Goal: Task Accomplishment & Management: Complete application form

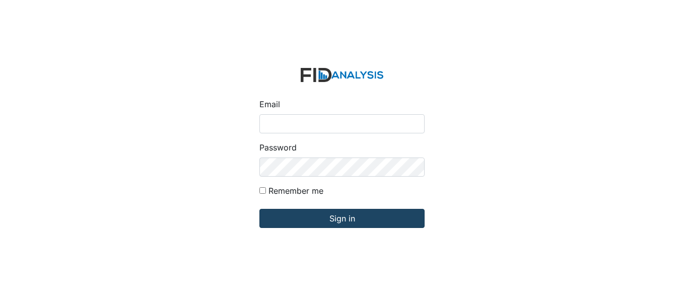
type input "[EMAIL_ADDRESS][DOMAIN_NAME]"
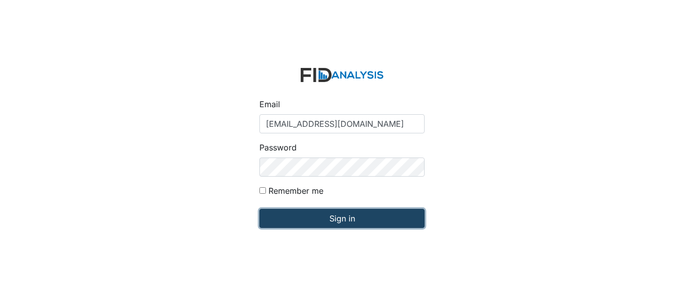
click at [390, 216] on input "Sign in" at bounding box center [341, 218] width 165 height 19
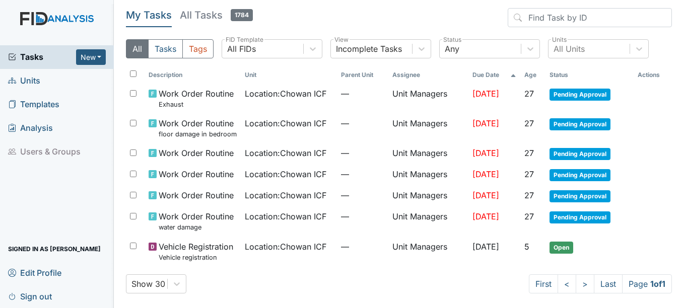
click at [89, 48] on div "Tasks New Form Inspection Document Bundle" at bounding box center [57, 57] width 114 height 24
click at [93, 58] on button "New" at bounding box center [91, 57] width 30 height 16
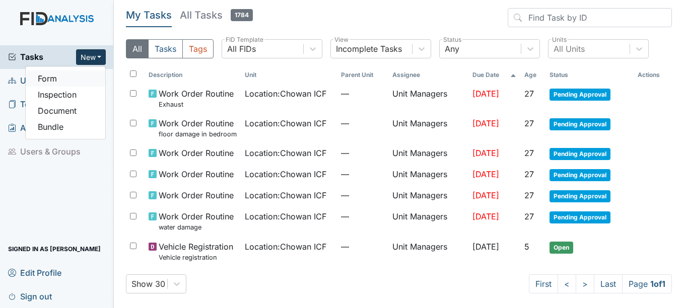
click at [69, 80] on link "Form" at bounding box center [66, 78] width 80 height 16
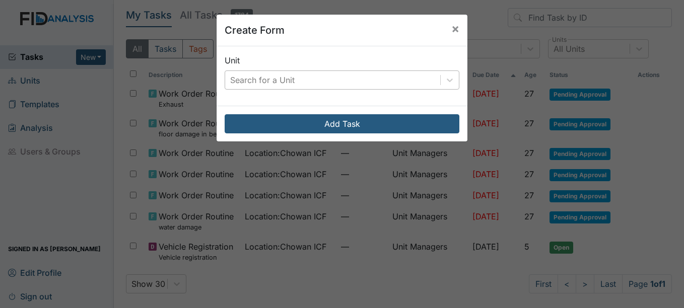
click at [283, 79] on div "Search for a Unit" at bounding box center [262, 80] width 64 height 12
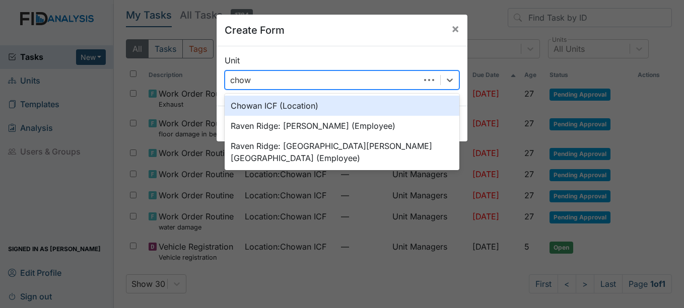
type input "chowa"
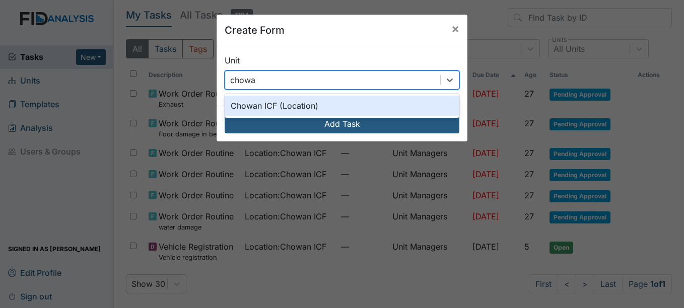
click at [300, 107] on div "Chowan ICF (Location)" at bounding box center [341, 106] width 235 height 20
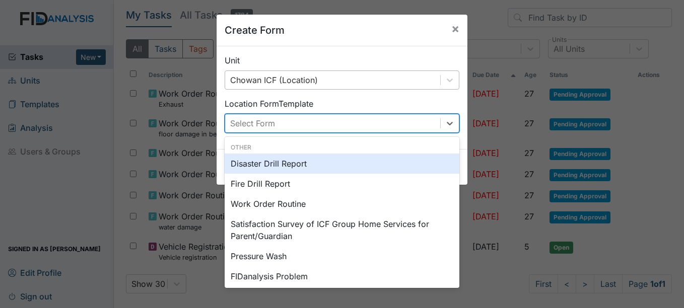
click at [303, 119] on div "Select Form" at bounding box center [332, 123] width 215 height 18
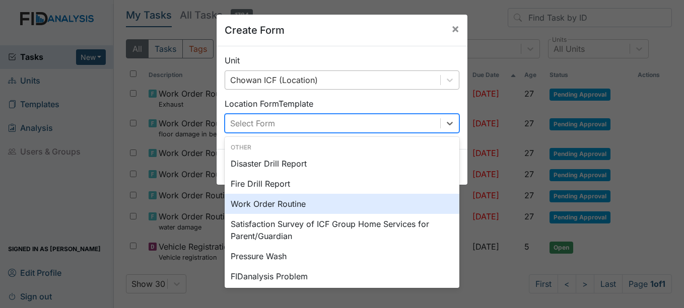
scroll to position [125, 0]
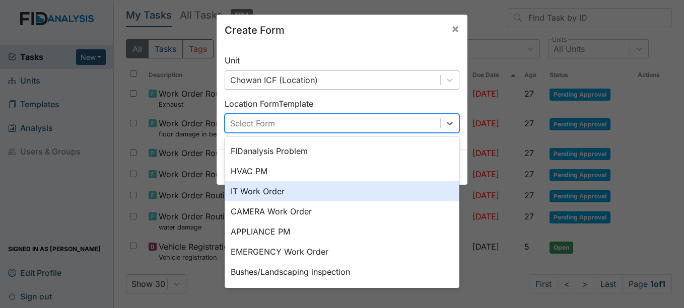
click at [331, 194] on div "IT Work Order" at bounding box center [341, 191] width 235 height 20
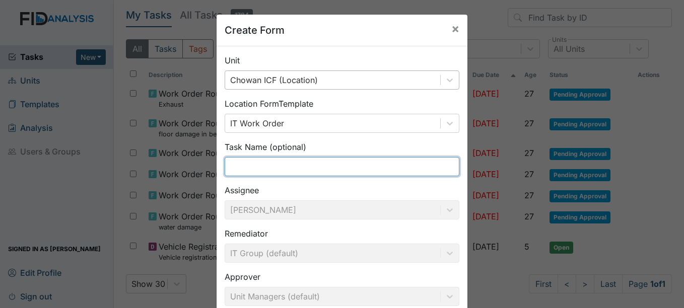
click at [338, 172] on input "text" at bounding box center [341, 166] width 235 height 19
type input "c"
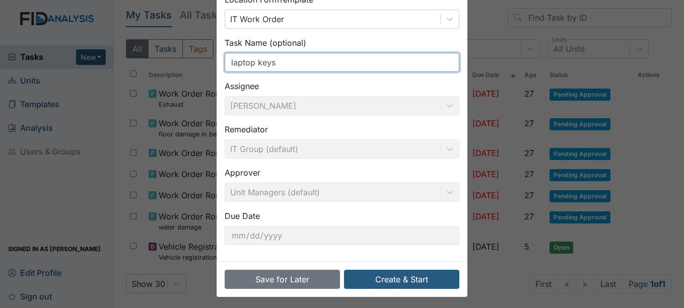
scroll to position [108, 0]
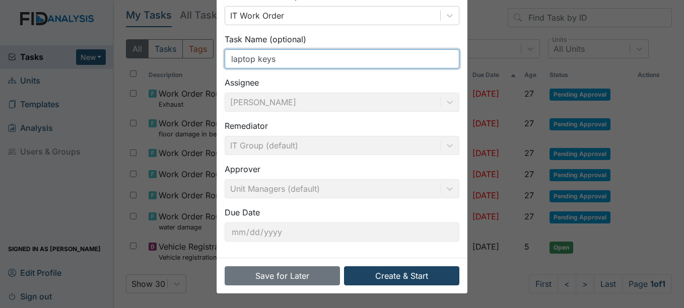
type input "laptop keys"
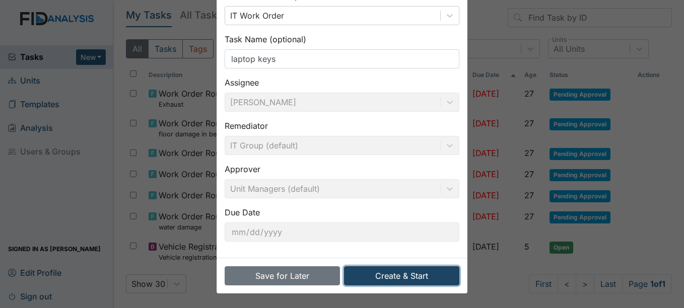
click at [411, 278] on button "Create & Start" at bounding box center [401, 275] width 115 height 19
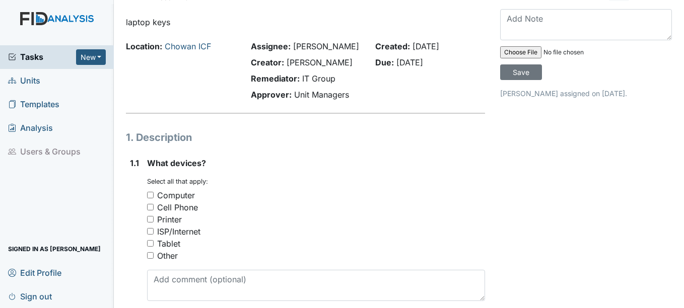
scroll to position [50, 0]
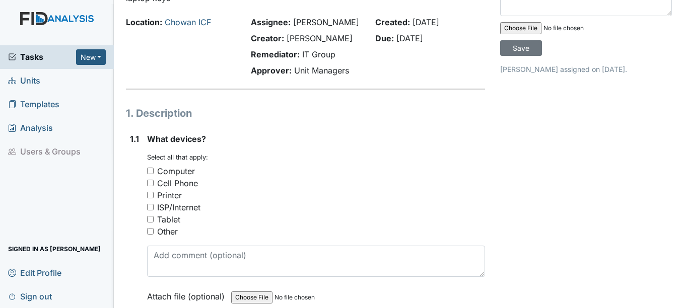
click at [179, 168] on div "Computer" at bounding box center [176, 171] width 38 height 12
click at [154, 168] on input "Computer" at bounding box center [150, 171] width 7 height 7
checkbox input "true"
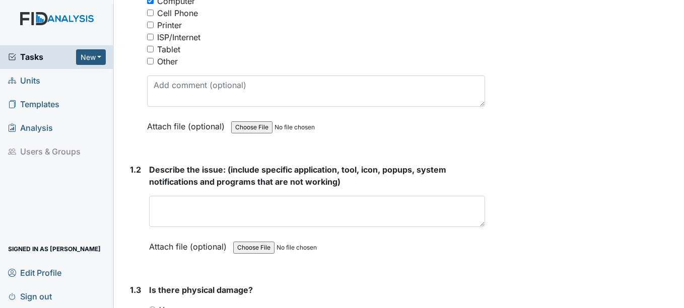
scroll to position [252, 0]
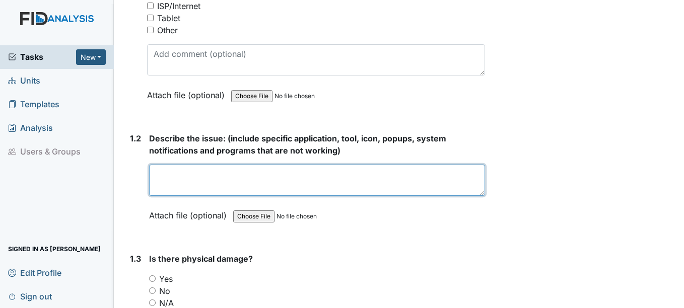
click at [247, 169] on textarea at bounding box center [316, 180] width 335 height 31
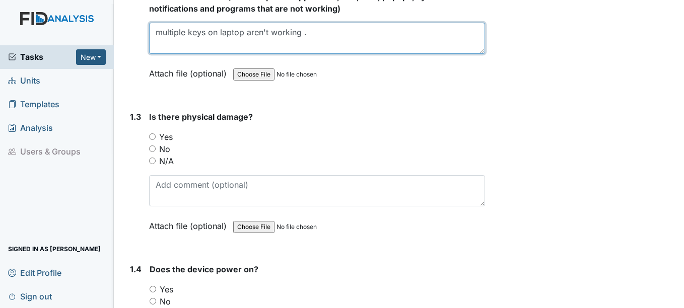
scroll to position [403, 0]
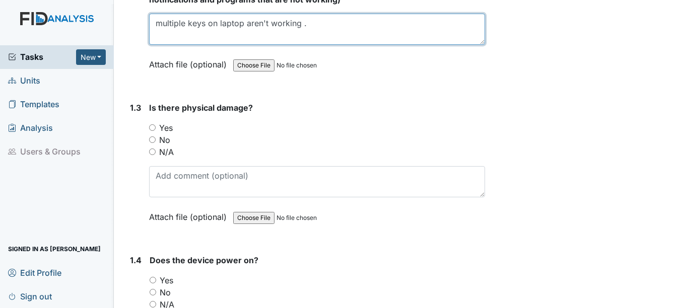
type textarea "multiple keys on laptop aren't working ."
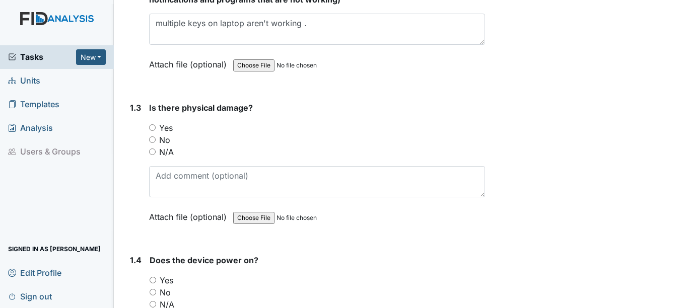
click at [165, 133] on label "Yes" at bounding box center [166, 128] width 14 height 12
click at [156, 131] on input "Yes" at bounding box center [152, 127] width 7 height 7
radio input "true"
click at [167, 137] on label "No" at bounding box center [164, 140] width 11 height 12
click at [156, 137] on input "No" at bounding box center [152, 139] width 7 height 7
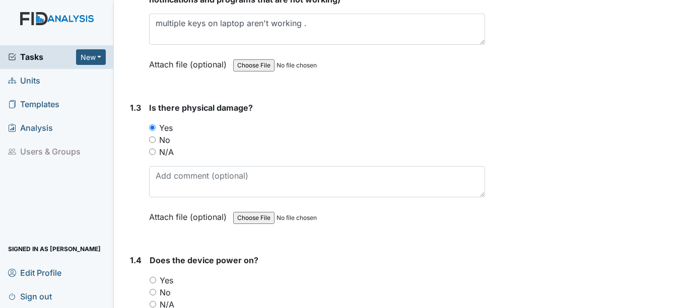
radio input "true"
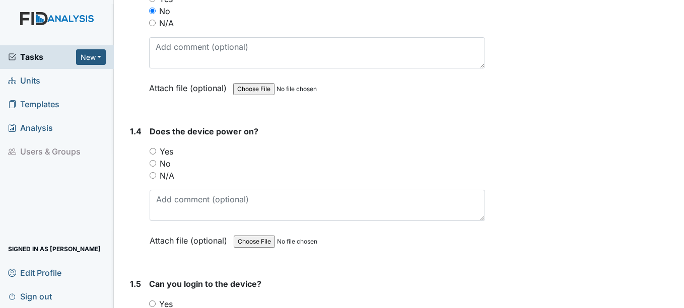
scroll to position [554, 0]
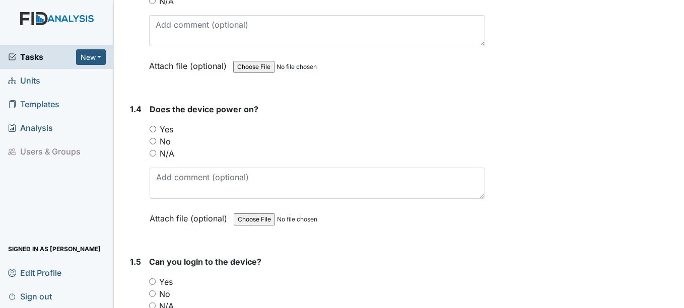
click at [166, 127] on label "Yes" at bounding box center [167, 129] width 14 height 12
click at [156, 127] on input "Yes" at bounding box center [152, 129] width 7 height 7
radio input "true"
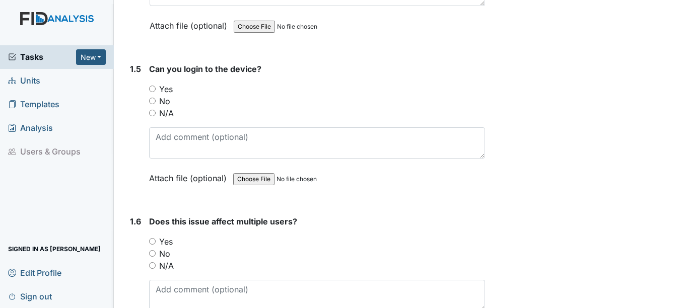
scroll to position [755, 0]
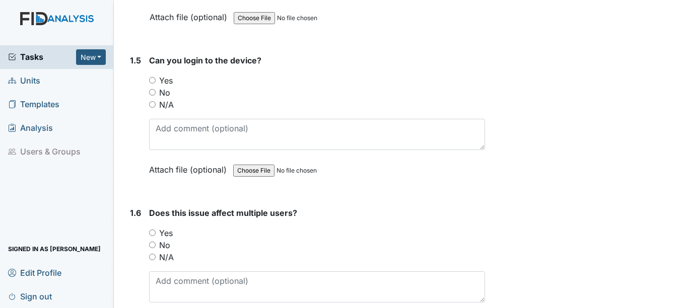
click at [157, 78] on div "Yes" at bounding box center [316, 80] width 335 height 12
click at [160, 81] on label "Yes" at bounding box center [166, 80] width 14 height 12
click at [156, 81] on input "Yes" at bounding box center [152, 80] width 7 height 7
radio input "true"
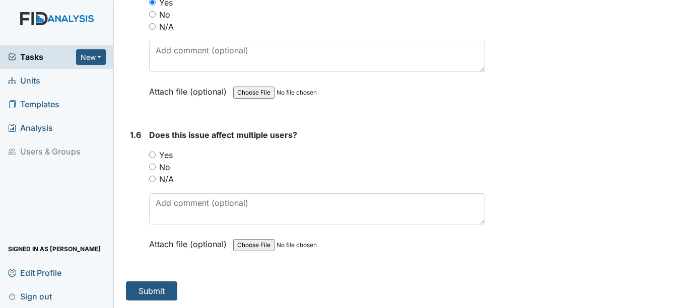
scroll to position [833, 0]
click at [165, 177] on label "N/A" at bounding box center [166, 179] width 15 height 12
click at [156, 177] on input "N/A" at bounding box center [152, 178] width 7 height 7
radio input "true"
click at [167, 289] on button "Submit" at bounding box center [151, 290] width 51 height 19
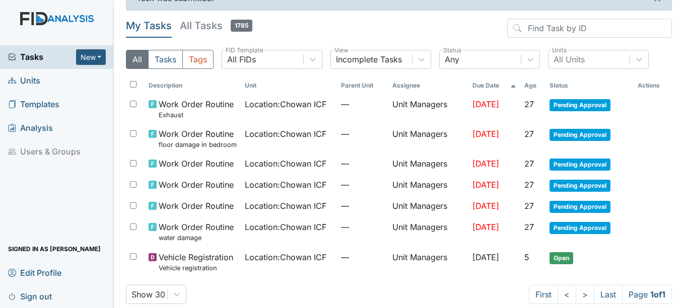
scroll to position [35, 0]
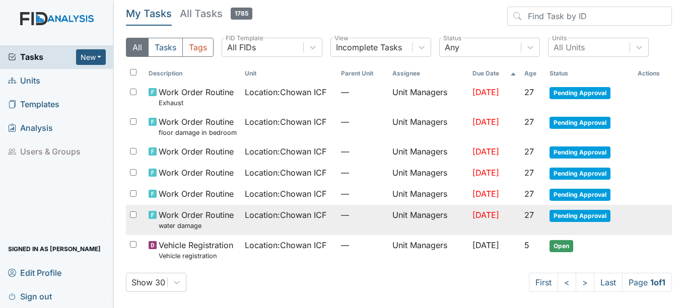
click at [398, 212] on td "Unit Managers" at bounding box center [428, 220] width 80 height 30
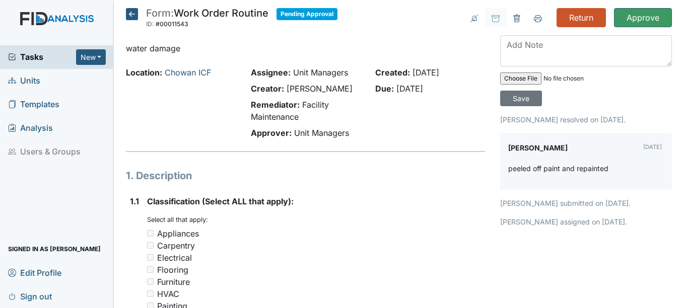
click at [128, 18] on icon at bounding box center [132, 14] width 12 height 12
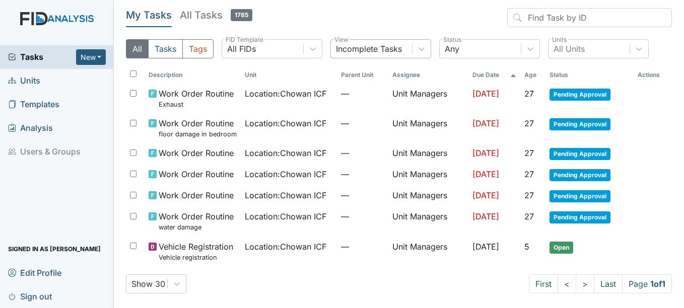
click at [403, 58] on div "All Tasks Tags All FIDs FID Template Incomplete Tasks View Any Status All Units…" at bounding box center [399, 52] width 546 height 27
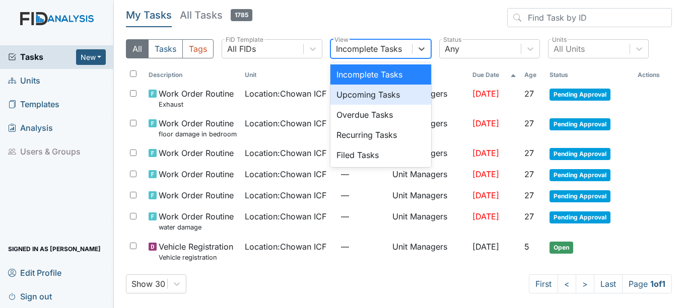
click at [404, 93] on div "Upcoming Tasks" at bounding box center [380, 95] width 101 height 20
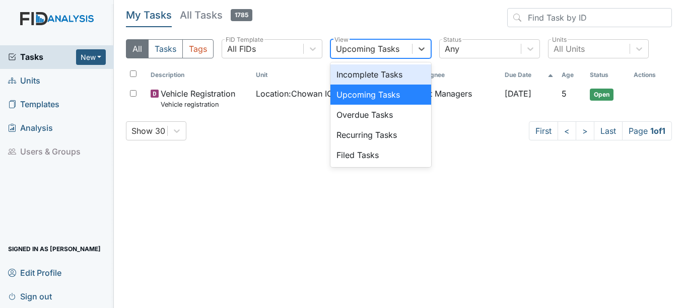
click at [396, 51] on div "Upcoming Tasks" at bounding box center [367, 49] width 63 height 12
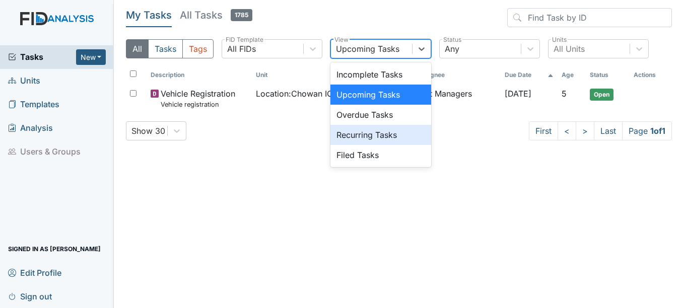
click at [393, 126] on div "Recurring Tasks" at bounding box center [380, 135] width 101 height 20
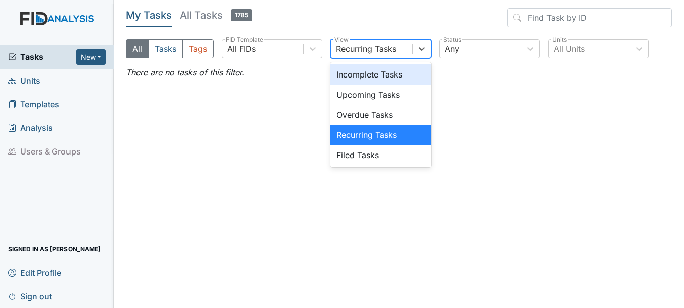
click at [390, 54] on div "Recurring Tasks" at bounding box center [366, 49] width 60 height 12
click at [408, 125] on div "Recurring Tasks" at bounding box center [380, 135] width 101 height 20
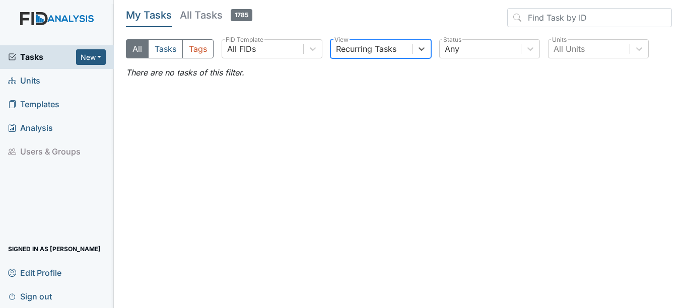
click at [383, 43] on div "Recurring Tasks" at bounding box center [366, 49] width 60 height 12
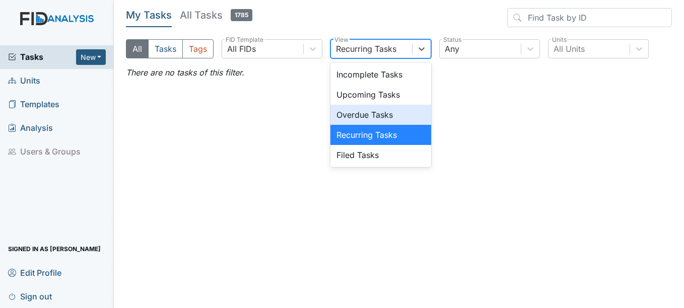
click at [385, 116] on div "Overdue Tasks" at bounding box center [380, 115] width 101 height 20
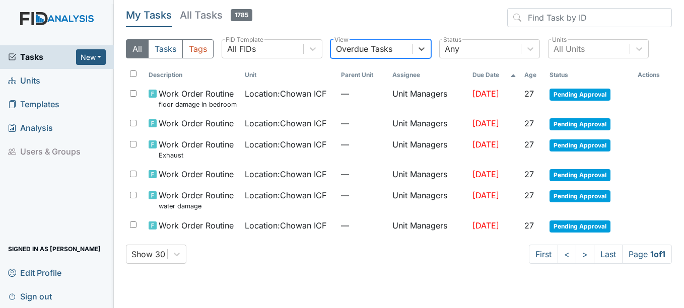
click at [390, 49] on div "Overdue Tasks" at bounding box center [364, 49] width 56 height 12
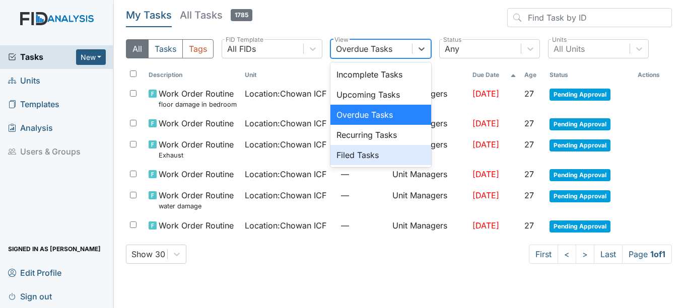
click at [366, 150] on div "Filed Tasks" at bounding box center [380, 155] width 101 height 20
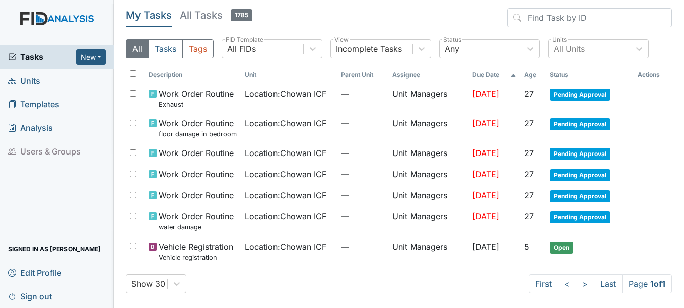
click at [106, 49] on span "New Form Inspection Document Bundle" at bounding box center [91, 57] width 30 height 16
click at [100, 50] on button "New" at bounding box center [91, 57] width 30 height 16
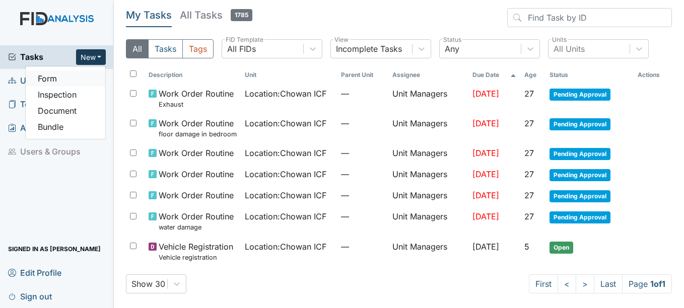
click at [75, 81] on link "Form" at bounding box center [66, 78] width 80 height 16
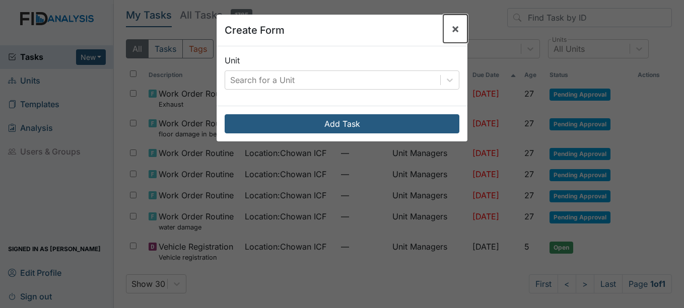
click at [455, 27] on span "×" at bounding box center [455, 28] width 8 height 15
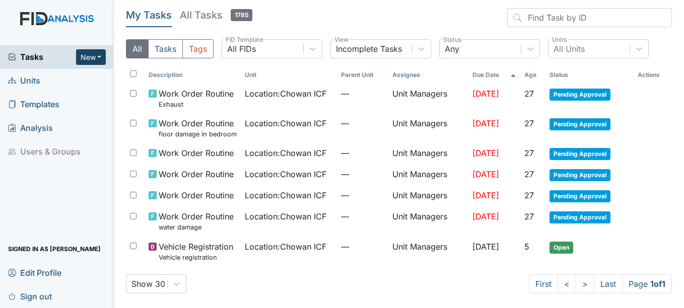
click at [94, 57] on button "New" at bounding box center [91, 57] width 30 height 16
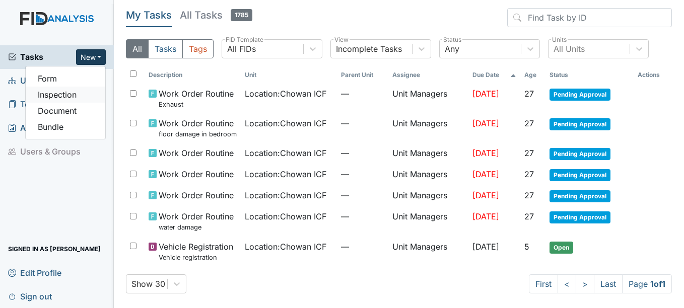
click at [88, 95] on link "Inspection" at bounding box center [66, 95] width 80 height 16
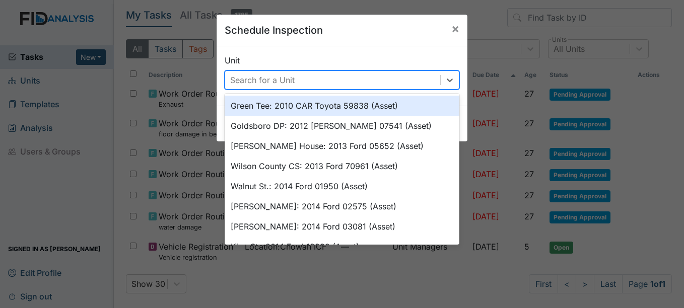
click at [318, 77] on div "Search for a Unit" at bounding box center [332, 80] width 215 height 18
click at [444, 31] on button "×" at bounding box center [455, 29] width 24 height 28
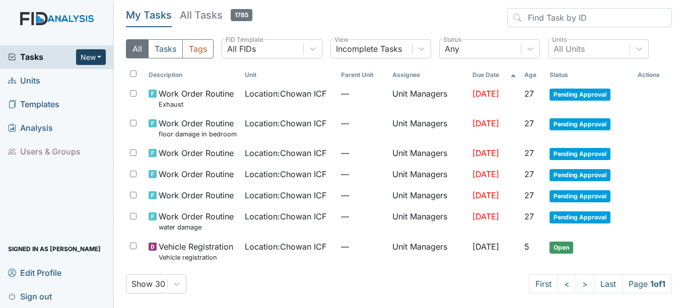
click at [94, 53] on button "New" at bounding box center [91, 57] width 30 height 16
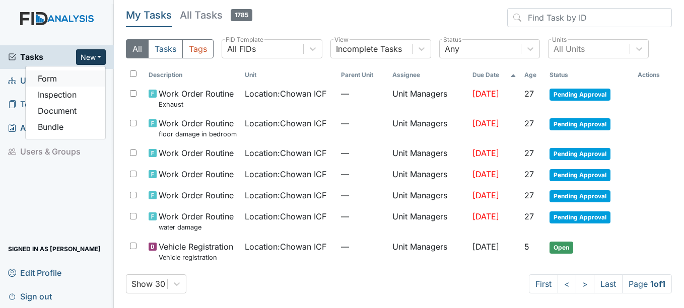
click at [85, 77] on link "Form" at bounding box center [66, 78] width 80 height 16
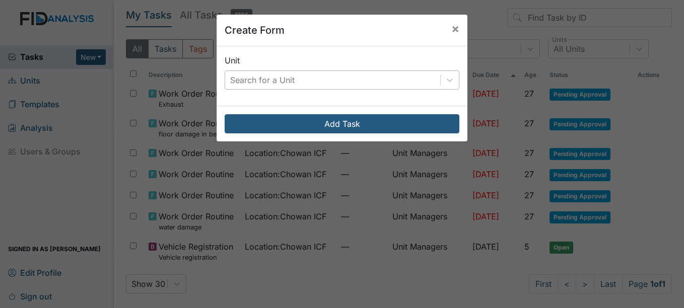
click at [381, 77] on div "Search for a Unit" at bounding box center [332, 80] width 215 height 18
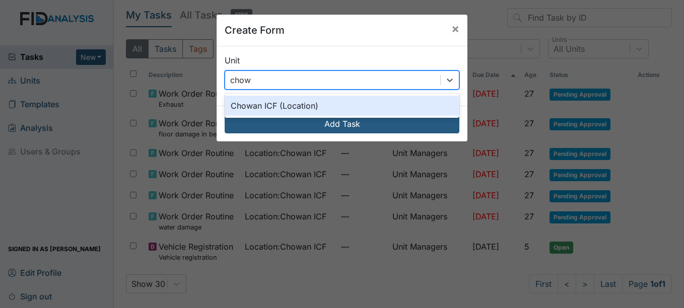
type input "chowa"
click at [307, 109] on div "Chowan ICF (Location)" at bounding box center [341, 106] width 235 height 20
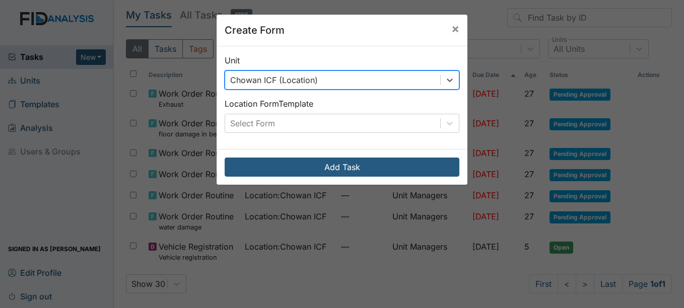
click at [307, 110] on div "Location Form Template Select Form" at bounding box center [341, 115] width 235 height 35
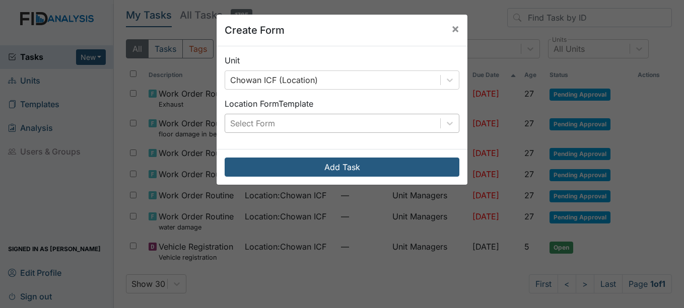
click at [314, 123] on div "Select Form" at bounding box center [332, 123] width 215 height 18
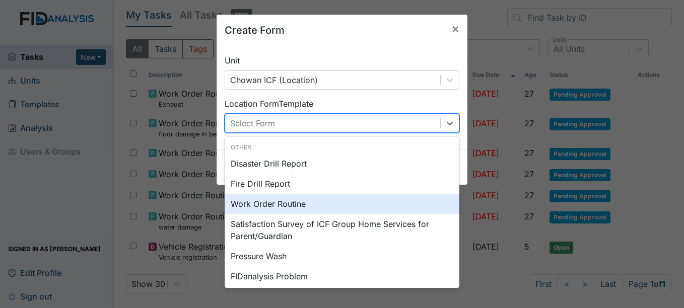
click at [322, 204] on div "Work Order Routine" at bounding box center [341, 204] width 235 height 20
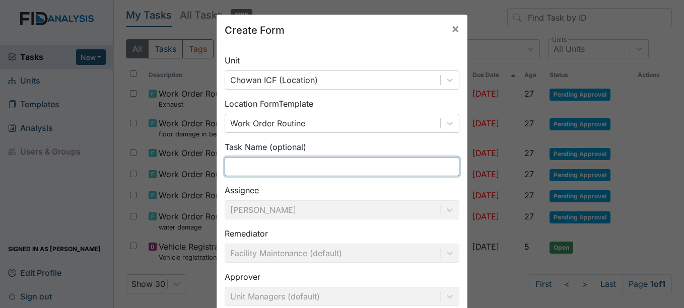
click at [335, 158] on input "text" at bounding box center [341, 166] width 235 height 19
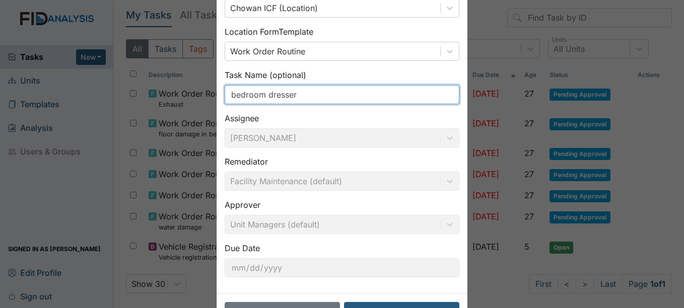
scroll to position [108, 0]
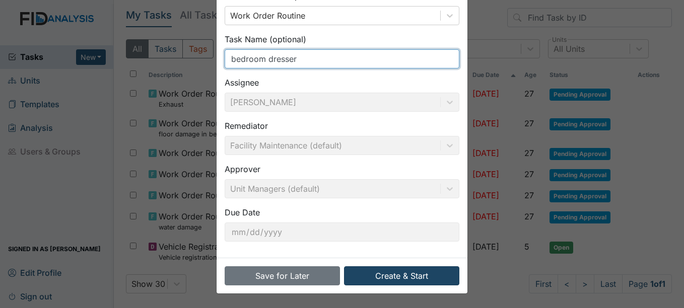
type input "bedroom dresser"
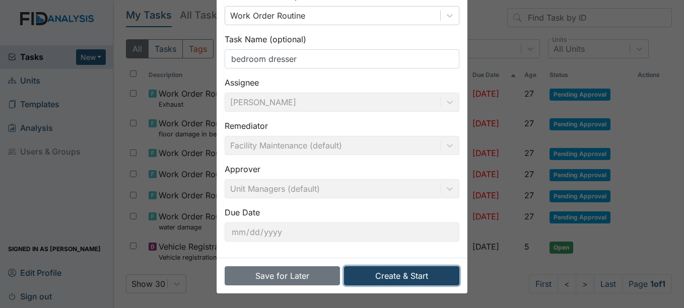
click at [403, 278] on button "Create & Start" at bounding box center [401, 275] width 115 height 19
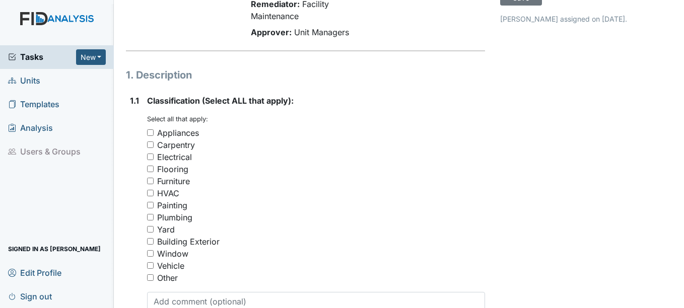
scroll to position [151, 0]
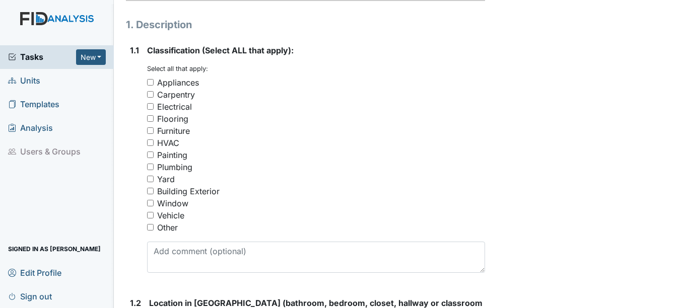
click at [177, 130] on div "Furniture" at bounding box center [173, 131] width 33 height 12
click at [154, 130] on input "Furniture" at bounding box center [150, 130] width 7 height 7
checkbox input "true"
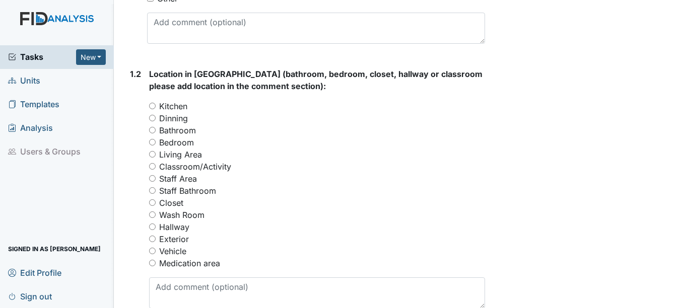
scroll to position [403, 0]
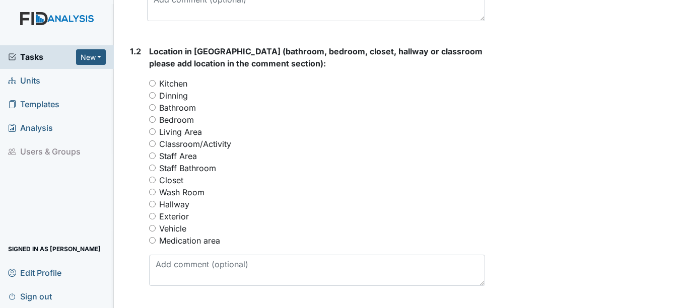
click at [185, 116] on label "Bedroom" at bounding box center [176, 120] width 35 height 12
click at [156, 116] on input "Bedroom" at bounding box center [152, 119] width 7 height 7
radio input "true"
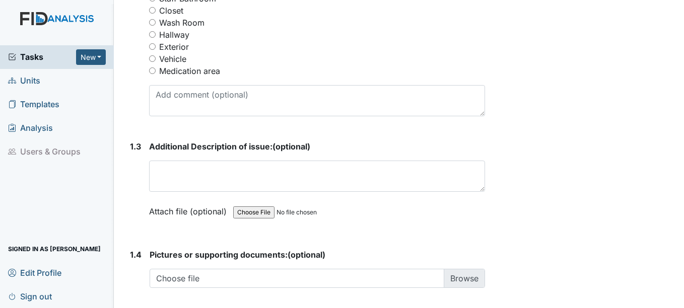
scroll to position [604, 0]
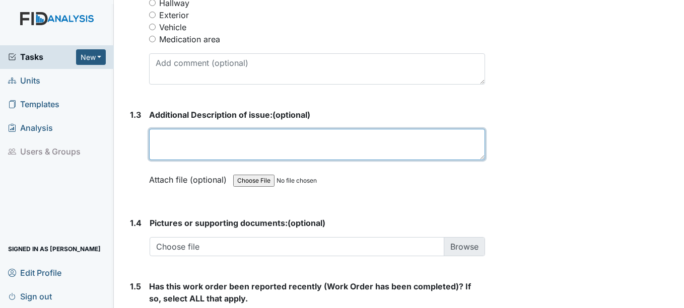
click at [237, 148] on textarea at bounding box center [316, 144] width 335 height 31
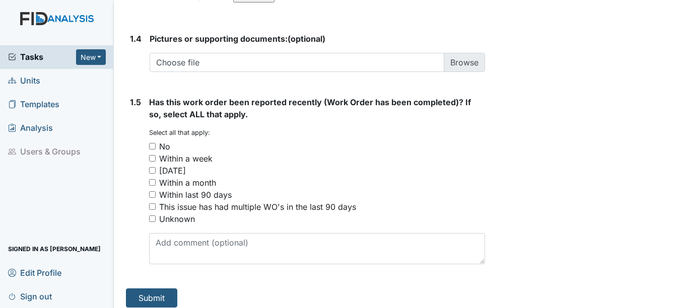
scroll to position [796, 0]
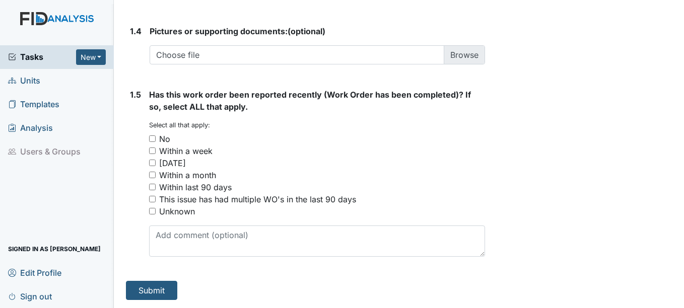
type textarea "Bedroom 6 dresser is damaged and needs to be replaced."
click at [165, 135] on div "No" at bounding box center [164, 139] width 11 height 12
click at [156, 135] on input "No" at bounding box center [152, 138] width 7 height 7
checkbox input "true"
drag, startPoint x: 174, startPoint y: 297, endPoint x: 164, endPoint y: 280, distance: 20.1
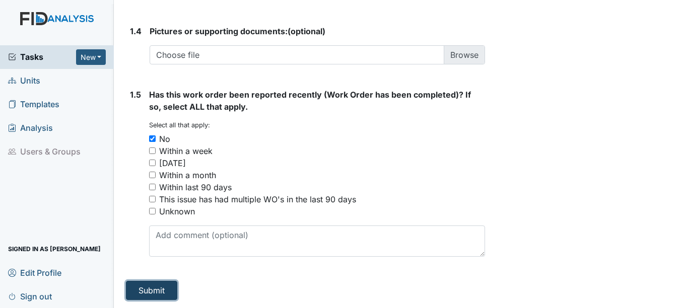
click at [131, 287] on button "Submit" at bounding box center [151, 290] width 51 height 19
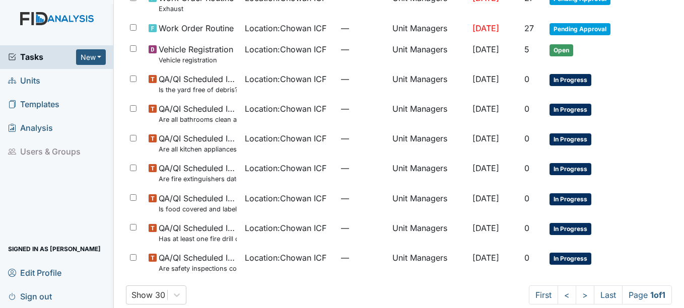
scroll to position [201, 0]
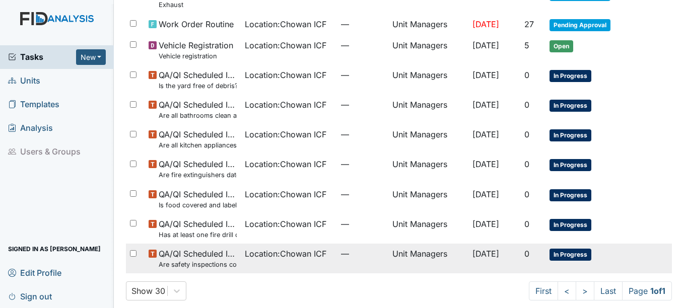
click at [396, 260] on td "Unit Managers" at bounding box center [428, 259] width 80 height 30
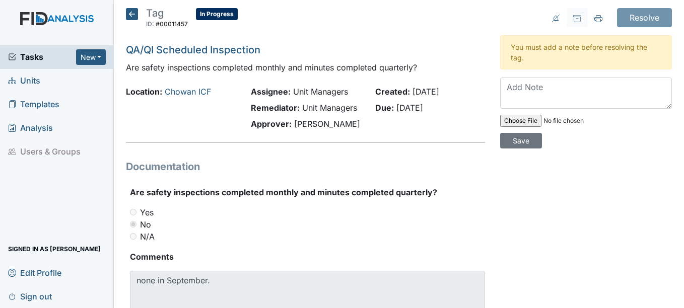
click at [131, 16] on icon at bounding box center [132, 14] width 12 height 12
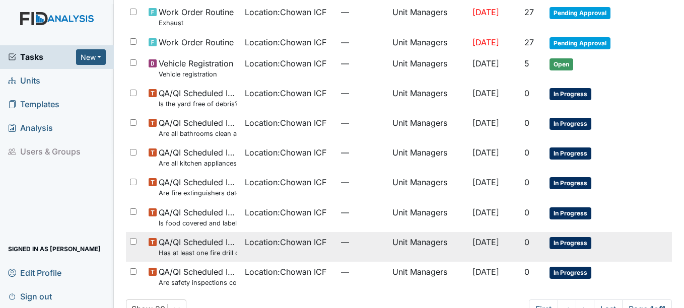
scroll to position [210, 0]
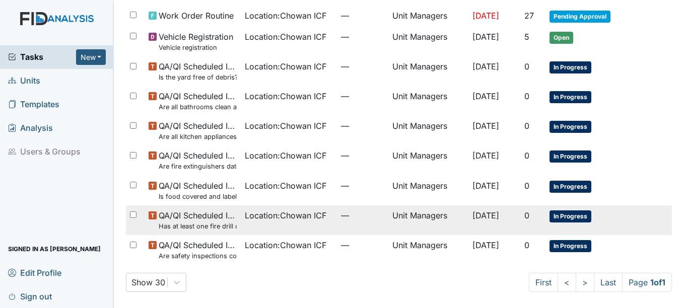
click at [241, 215] on td "Location : Chowan ICF" at bounding box center [289, 220] width 96 height 30
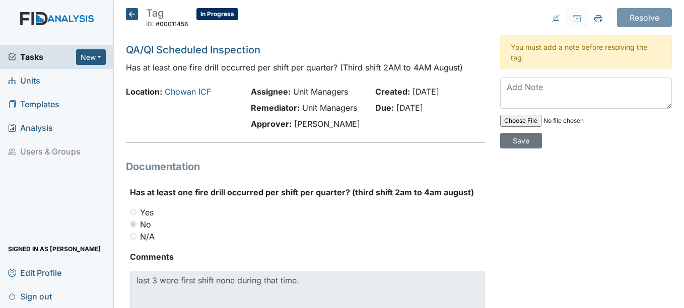
click at [131, 18] on icon at bounding box center [132, 14] width 12 height 12
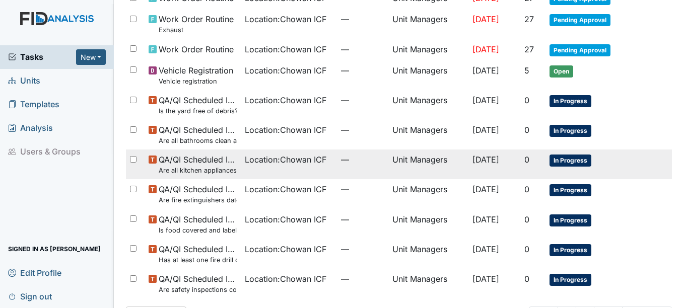
scroll to position [160, 0]
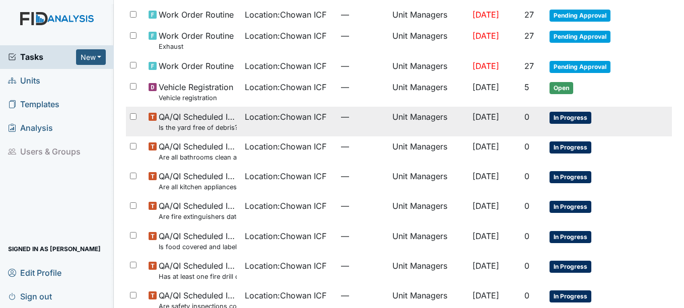
click at [275, 116] on span "Location : Chowan ICF" at bounding box center [286, 117] width 82 height 12
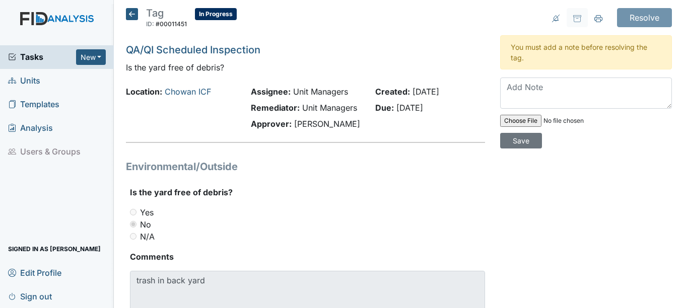
click at [134, 16] on icon at bounding box center [132, 14] width 12 height 12
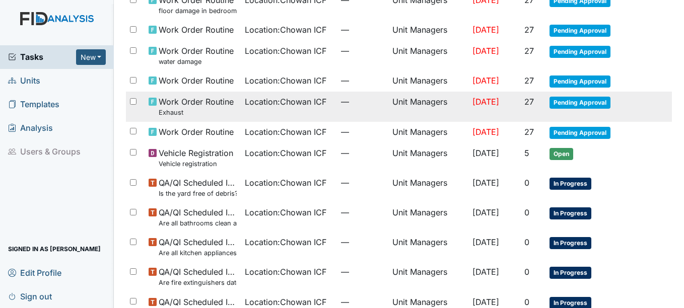
scroll to position [210, 0]
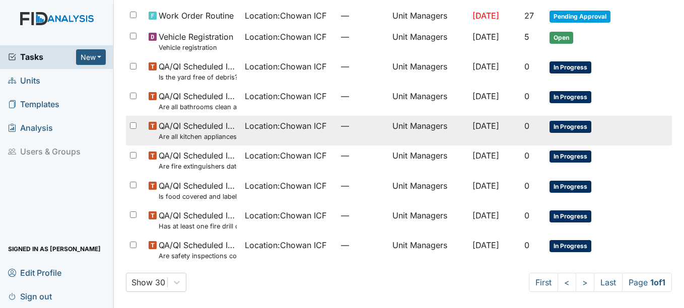
click at [229, 124] on span "QA/QI Scheduled Inspection Are all kitchen appliances clean and working properl…" at bounding box center [198, 131] width 78 height 22
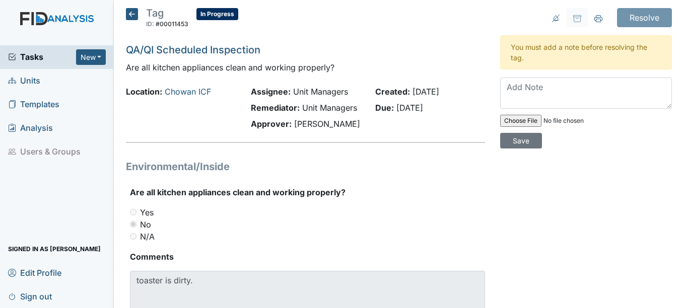
click at [128, 13] on icon at bounding box center [132, 14] width 12 height 12
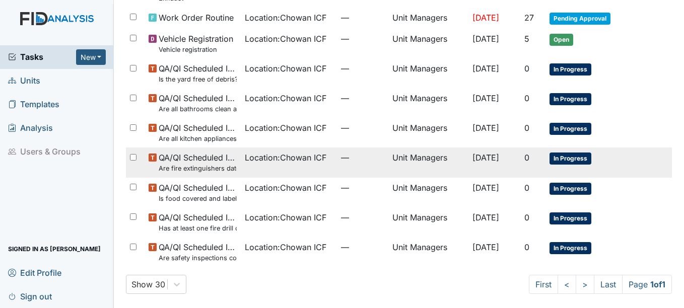
scroll to position [210, 0]
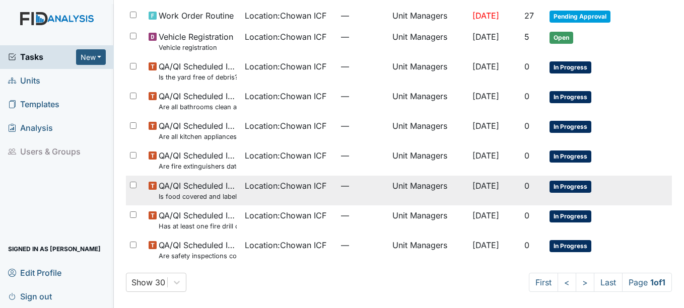
click at [241, 196] on td "Location : Chowan ICF" at bounding box center [289, 191] width 96 height 30
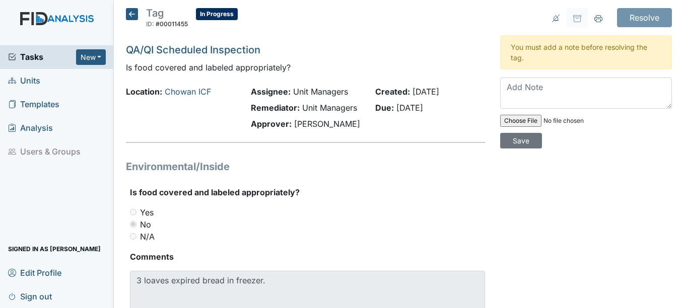
click at [130, 16] on icon at bounding box center [132, 14] width 12 height 12
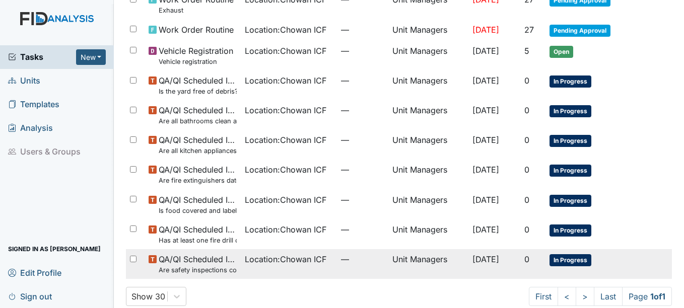
scroll to position [210, 0]
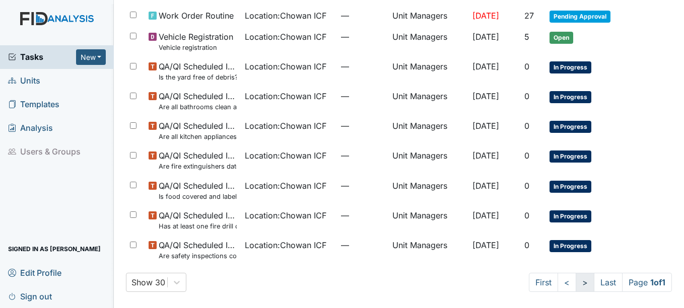
click at [577, 286] on link ">" at bounding box center [584, 282] width 19 height 19
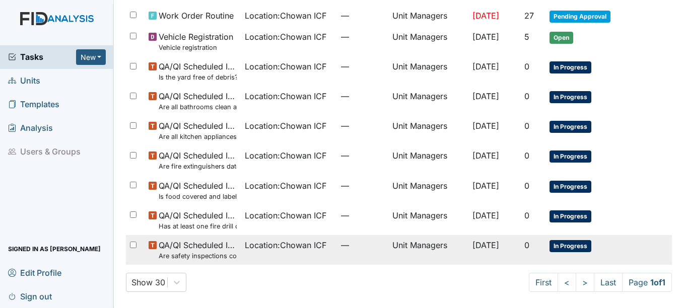
click at [449, 246] on td "Unit Managers" at bounding box center [428, 250] width 80 height 30
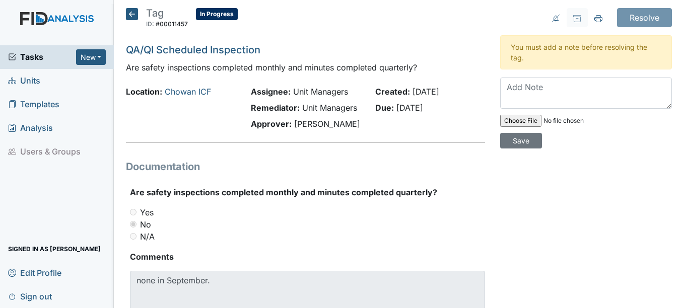
click at [136, 11] on icon at bounding box center [132, 14] width 12 height 12
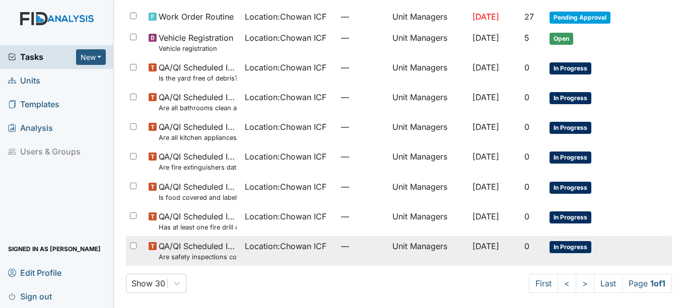
scroll to position [210, 0]
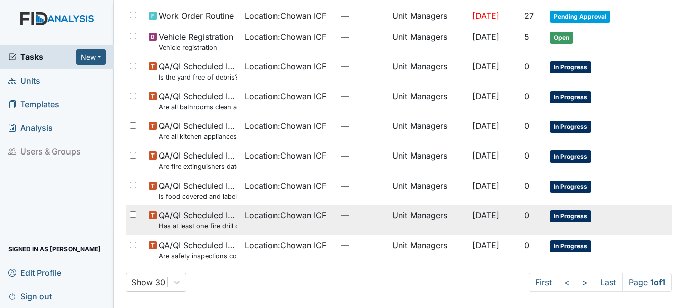
click at [298, 225] on td "Location : Chowan ICF" at bounding box center [289, 220] width 96 height 30
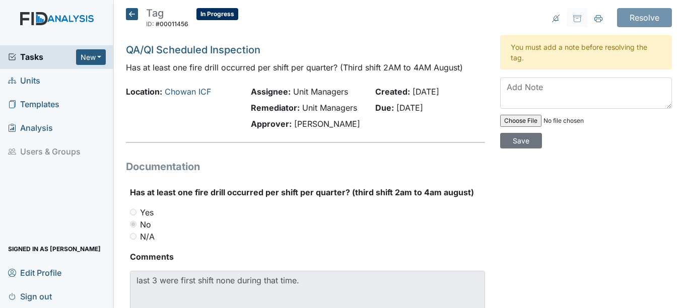
click at [131, 13] on icon at bounding box center [132, 14] width 12 height 12
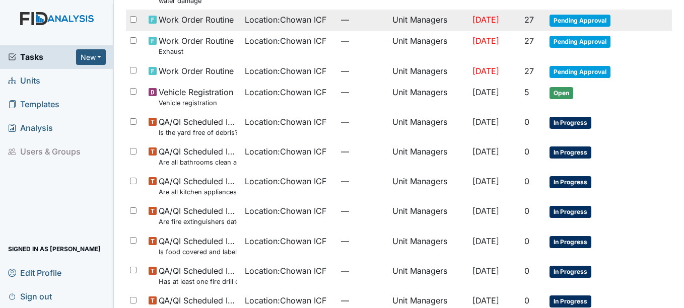
scroll to position [201, 0]
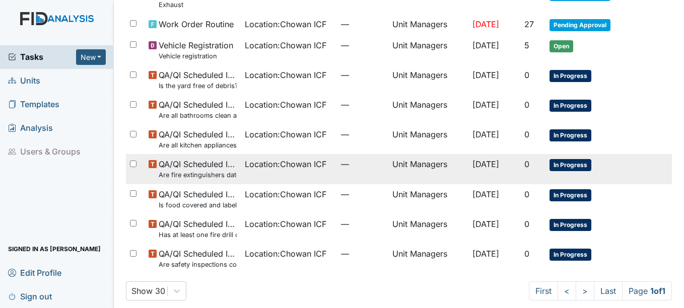
click at [309, 171] on td "Location : Chowan ICF" at bounding box center [289, 169] width 96 height 30
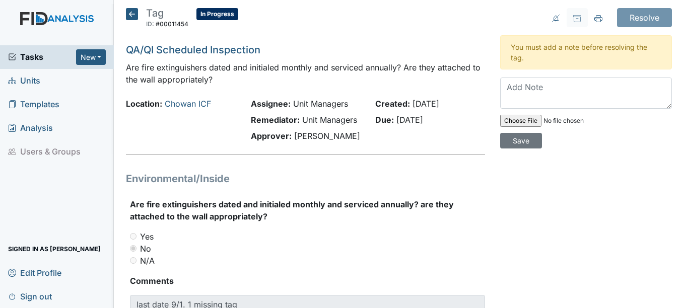
click at [133, 18] on icon at bounding box center [132, 14] width 12 height 12
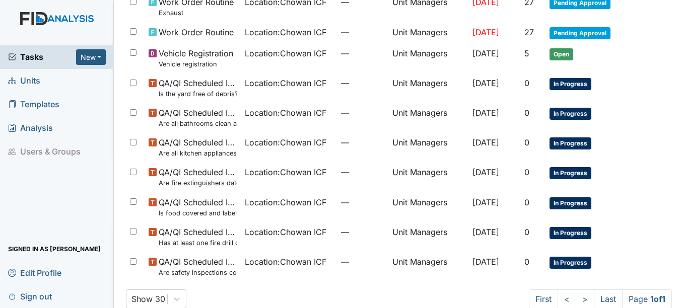
scroll to position [201, 0]
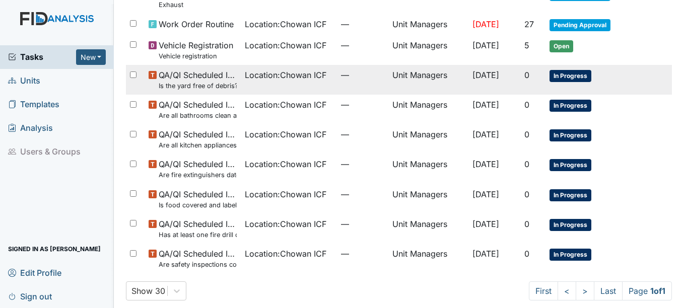
click at [285, 85] on td "Location : Chowan ICF" at bounding box center [289, 80] width 96 height 30
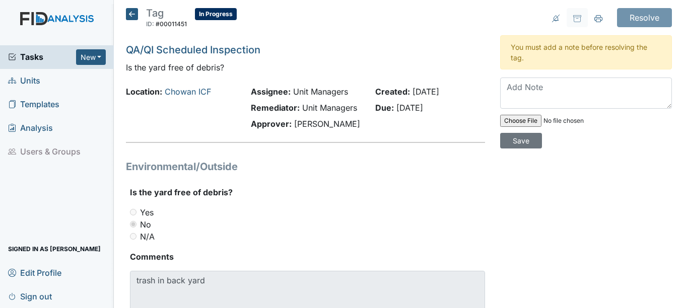
click at [133, 17] on icon at bounding box center [132, 14] width 12 height 12
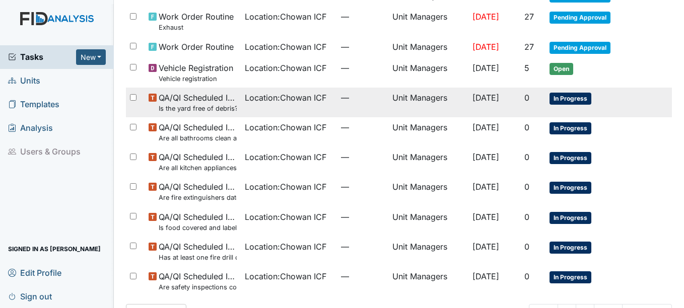
scroll to position [201, 0]
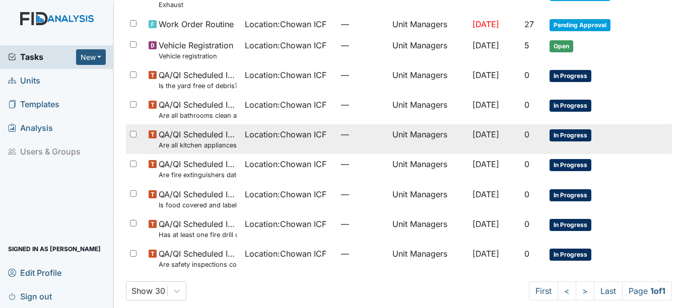
click at [350, 149] on td "—" at bounding box center [362, 139] width 51 height 30
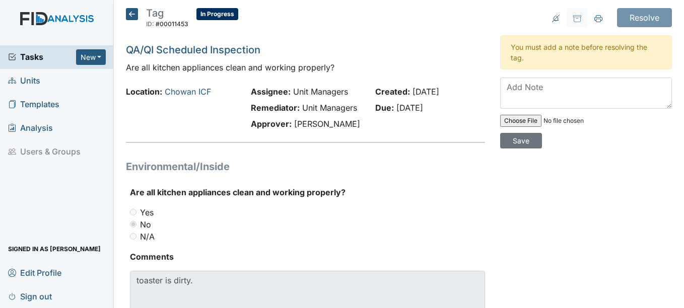
click at [131, 15] on icon at bounding box center [132, 14] width 12 height 12
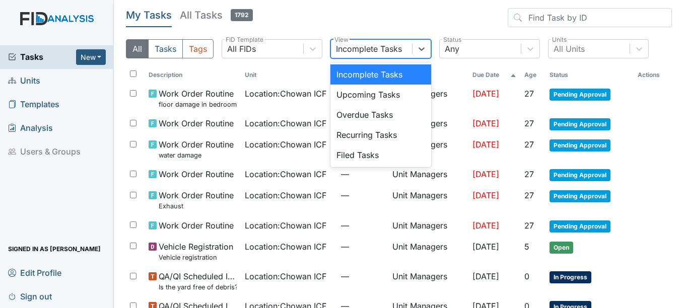
click at [371, 51] on div "Incomplete Tasks" at bounding box center [369, 49] width 66 height 12
click at [379, 98] on div "Upcoming Tasks" at bounding box center [380, 95] width 101 height 20
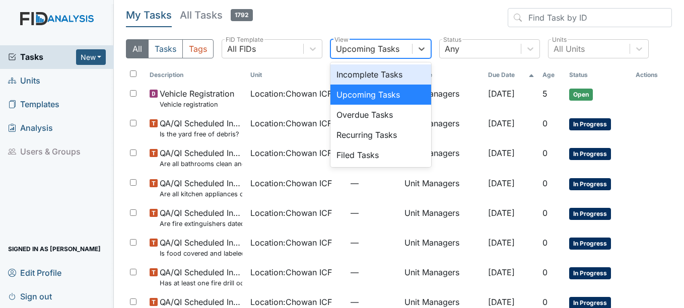
drag, startPoint x: 382, startPoint y: 47, endPoint x: 383, endPoint y: 68, distance: 21.6
click at [382, 47] on div "Upcoming Tasks" at bounding box center [367, 49] width 63 height 12
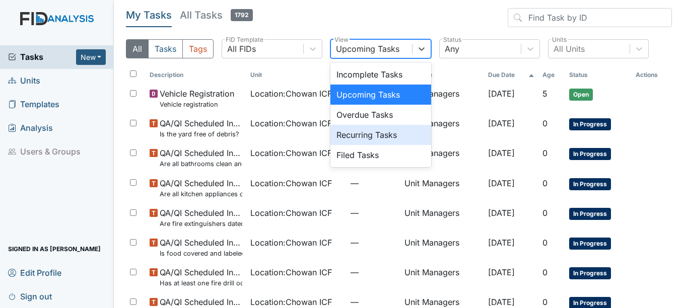
click at [386, 126] on div "Recurring Tasks" at bounding box center [380, 135] width 101 height 20
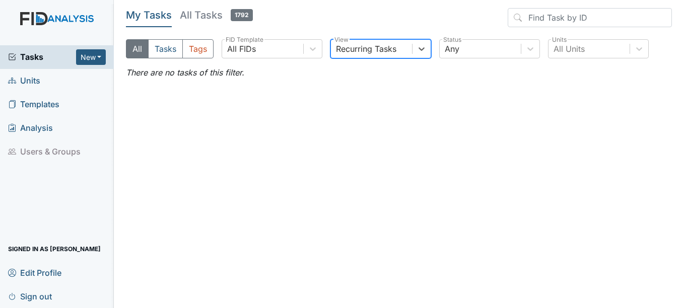
click at [384, 58] on div "All Tasks Tags All FIDs FID Template option Recurring Tasks, selected. 0 result…" at bounding box center [399, 52] width 546 height 27
click at [381, 30] on header "My Tasks All Tasks 1792" at bounding box center [399, 19] width 546 height 23
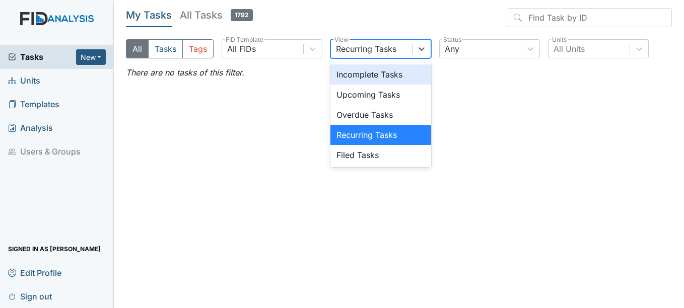
click at [384, 46] on div "Recurring Tasks" at bounding box center [366, 49] width 60 height 12
click at [372, 147] on div "Filed Tasks" at bounding box center [380, 155] width 101 height 20
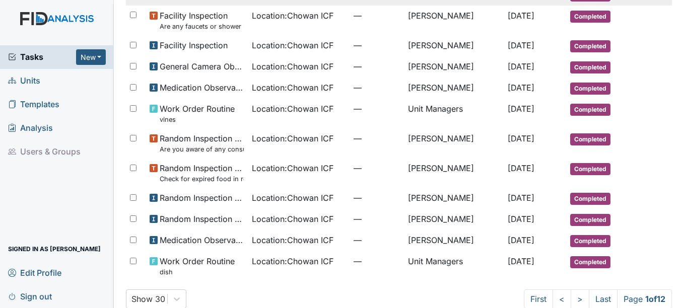
scroll to position [574, 0]
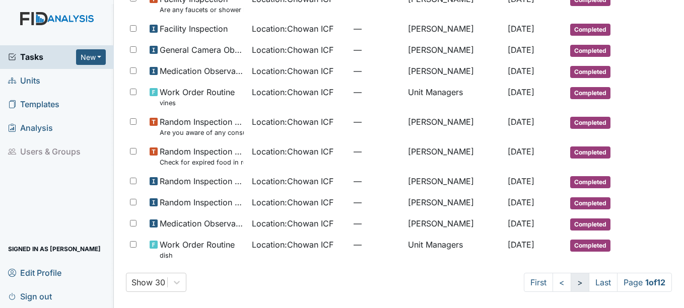
click at [575, 287] on link ">" at bounding box center [579, 282] width 19 height 19
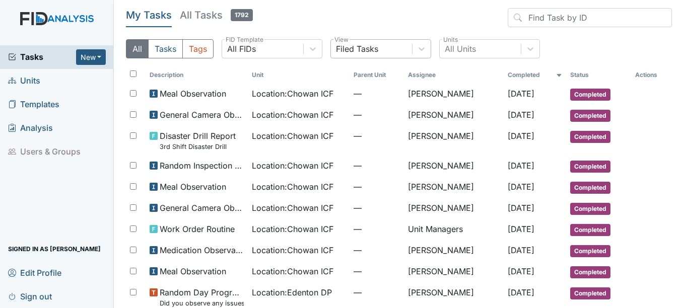
click at [405, 43] on div "Filed Tasks" at bounding box center [371, 49] width 81 height 18
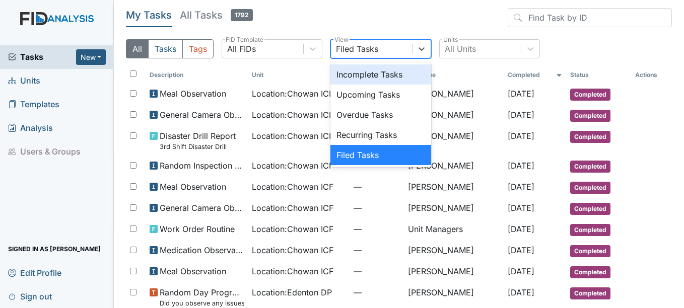
click at [403, 81] on div "Incomplete Tasks" at bounding box center [380, 74] width 101 height 20
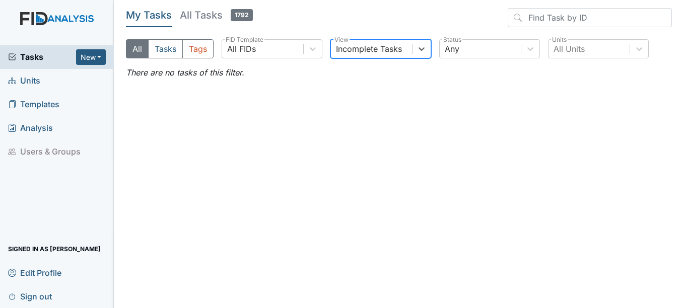
click at [397, 49] on div "Incomplete Tasks" at bounding box center [369, 49] width 66 height 12
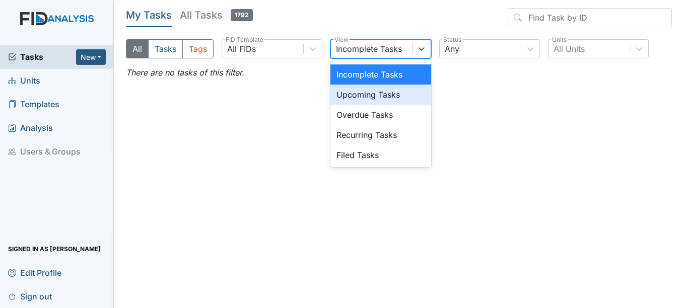
click at [396, 95] on div "Upcoming Tasks" at bounding box center [380, 95] width 101 height 20
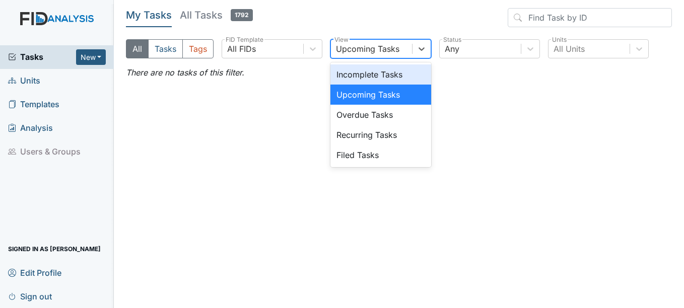
drag, startPoint x: 402, startPoint y: 44, endPoint x: 399, endPoint y: 101, distance: 56.5
click at [402, 44] on div "Upcoming Tasks" at bounding box center [371, 49] width 81 height 18
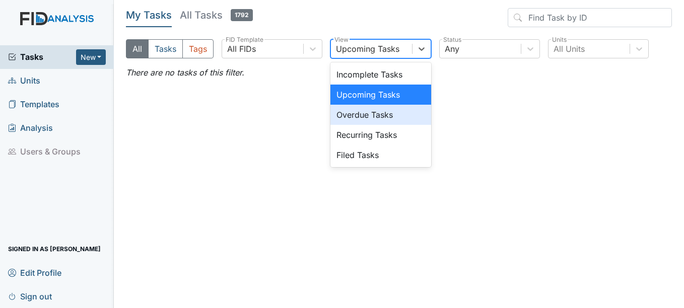
drag, startPoint x: 395, startPoint y: 121, endPoint x: 400, endPoint y: 97, distance: 24.6
click at [393, 120] on div "Overdue Tasks" at bounding box center [380, 115] width 101 height 20
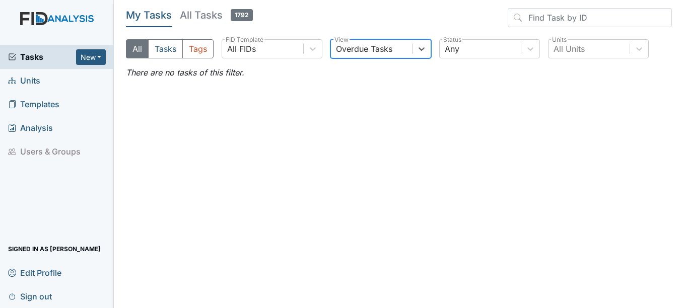
click at [406, 38] on div "My Tasks All Tasks 1792 All Tasks Tags All FIDs FID Template option Overdue Tas…" at bounding box center [399, 37] width 546 height 58
click at [409, 58] on div "Overdue Tasks" at bounding box center [380, 48] width 101 height 19
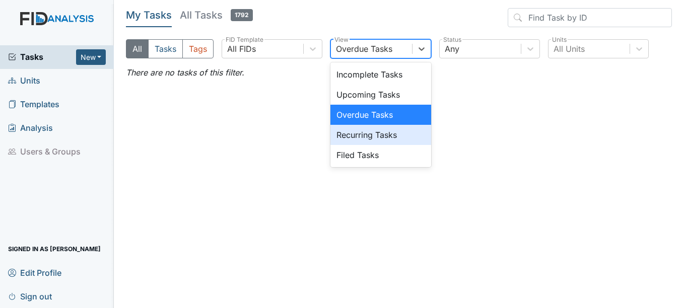
drag, startPoint x: 401, startPoint y: 141, endPoint x: 399, endPoint y: 134, distance: 6.8
click at [401, 141] on div "Recurring Tasks" at bounding box center [380, 135] width 101 height 20
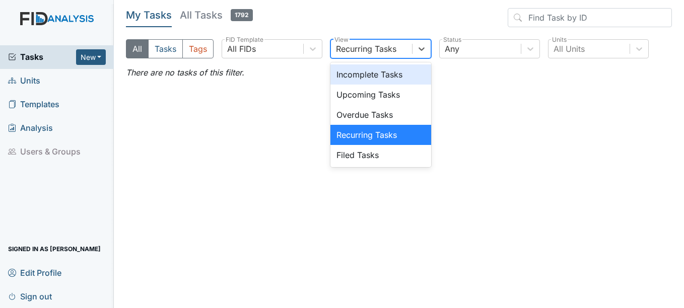
click at [401, 45] on div "Recurring Tasks" at bounding box center [371, 49] width 81 height 18
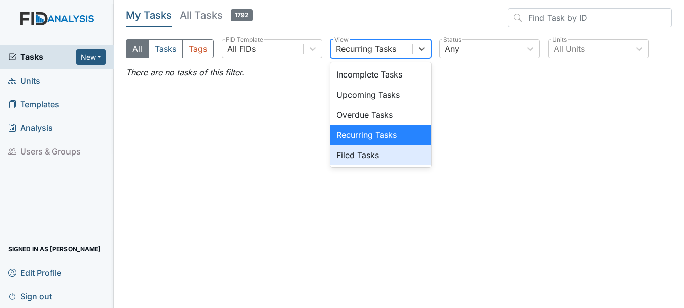
drag, startPoint x: 401, startPoint y: 150, endPoint x: 400, endPoint y: 135, distance: 14.6
click at [400, 150] on div "Filed Tasks" at bounding box center [380, 155] width 101 height 20
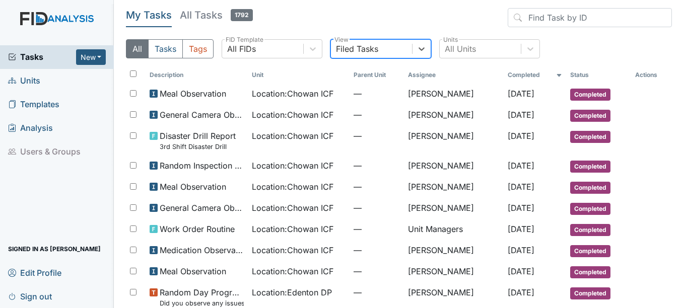
click at [410, 46] on div "Filed Tasks" at bounding box center [371, 49] width 81 height 18
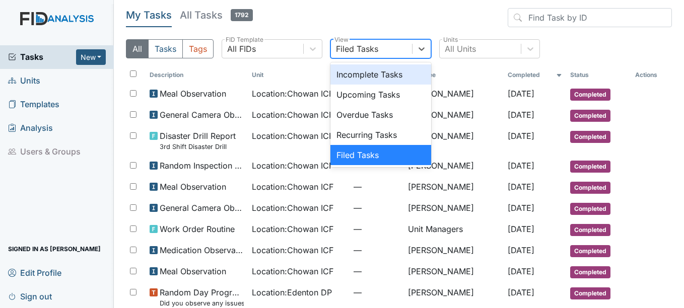
click at [405, 81] on div "Incomplete Tasks" at bounding box center [380, 74] width 101 height 20
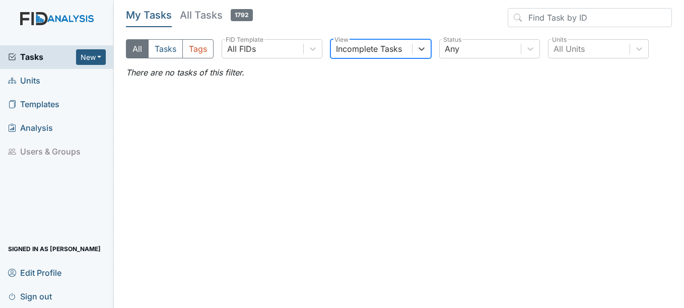
click at [399, 49] on div "Incomplete Tasks" at bounding box center [369, 49] width 66 height 12
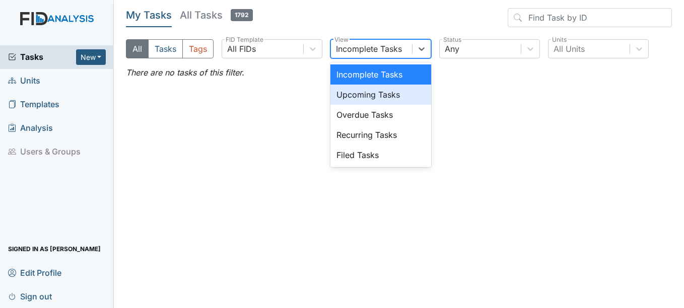
click at [403, 86] on div "Upcoming Tasks" at bounding box center [380, 95] width 101 height 20
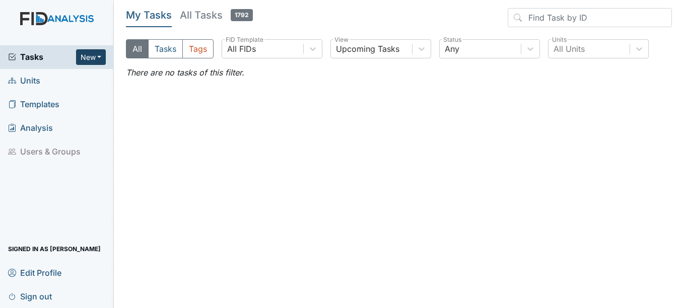
click at [86, 55] on button "New" at bounding box center [91, 57] width 30 height 16
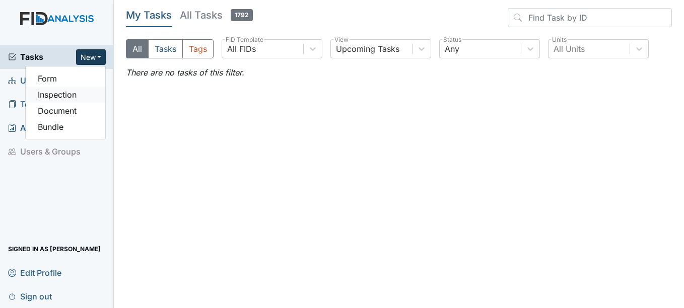
click at [102, 89] on link "Inspection" at bounding box center [66, 95] width 80 height 16
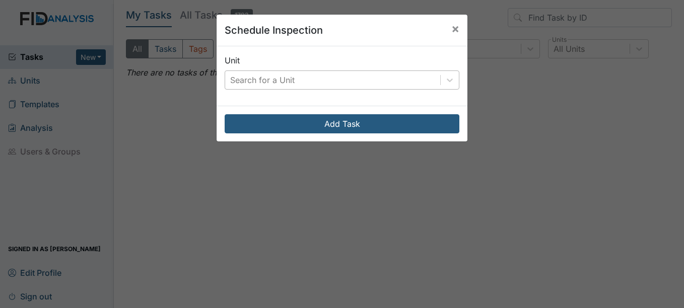
click at [423, 82] on div "Search for a Unit" at bounding box center [332, 80] width 215 height 18
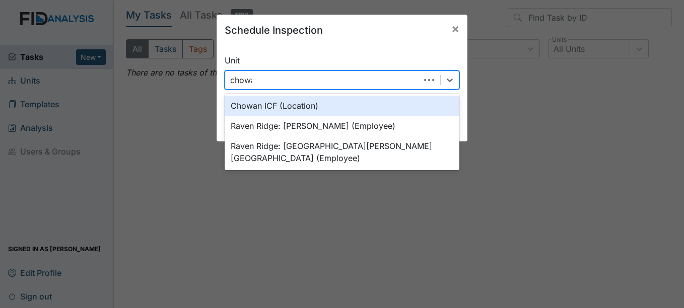
type input "chowan"
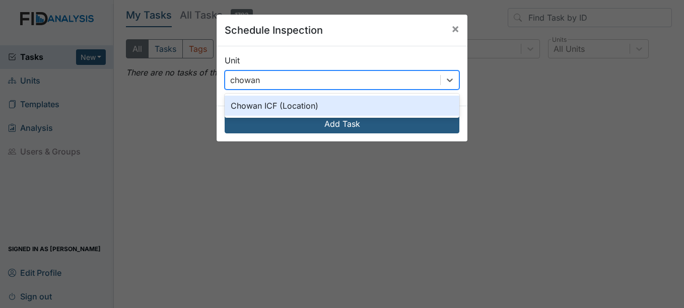
click at [317, 103] on div "Chowan ICF (Location)" at bounding box center [341, 106] width 235 height 20
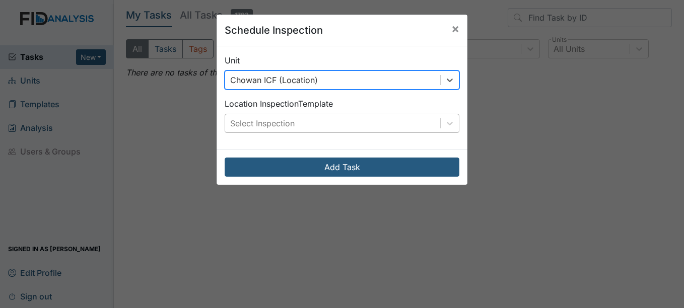
click at [318, 115] on div "Select Inspection" at bounding box center [332, 123] width 215 height 18
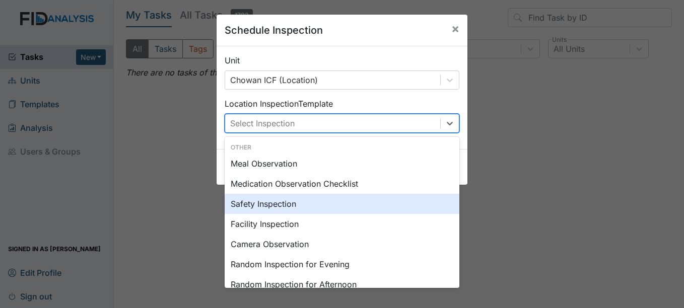
click at [329, 209] on div "Safety Inspection" at bounding box center [341, 204] width 235 height 20
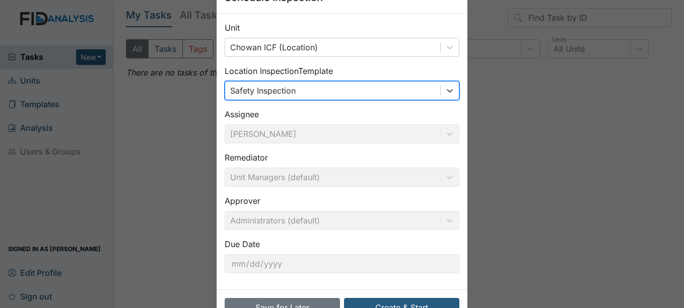
scroll to position [64, 0]
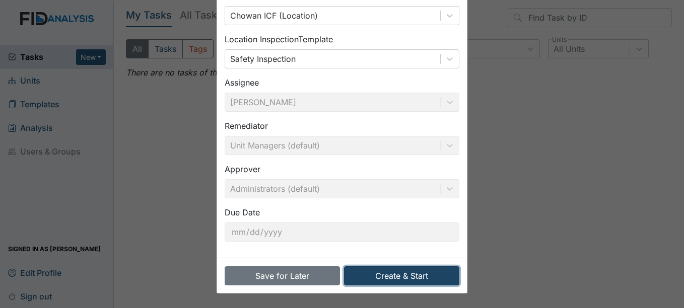
drag, startPoint x: 416, startPoint y: 271, endPoint x: 415, endPoint y: 266, distance: 5.6
click at [415, 270] on button "Create & Start" at bounding box center [401, 275] width 115 height 19
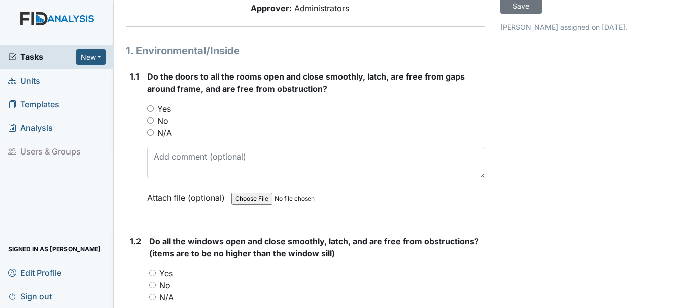
scroll to position [101, 0]
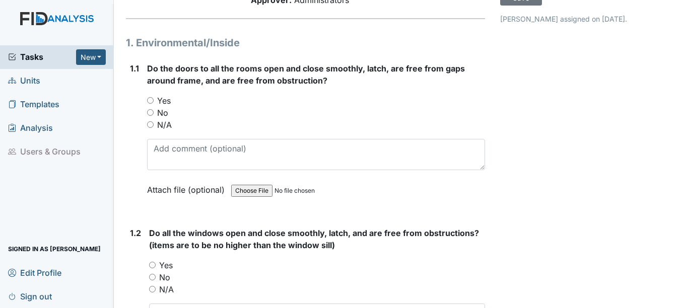
click at [157, 97] on label "Yes" at bounding box center [164, 101] width 14 height 12
click at [154, 97] on input "Yes" at bounding box center [150, 100] width 7 height 7
radio input "true"
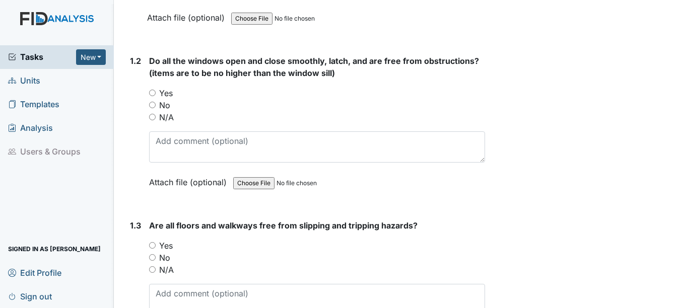
scroll to position [252, 0]
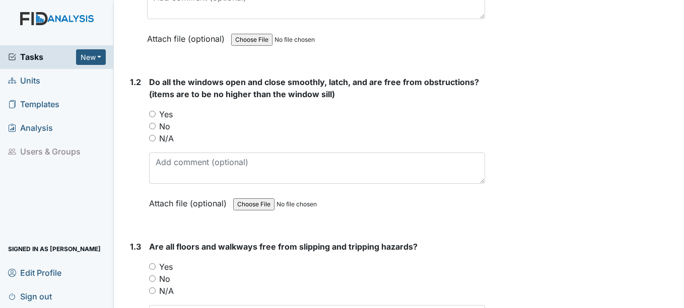
click at [168, 115] on label "Yes" at bounding box center [166, 114] width 14 height 12
click at [156, 115] on input "Yes" at bounding box center [152, 114] width 7 height 7
radio input "true"
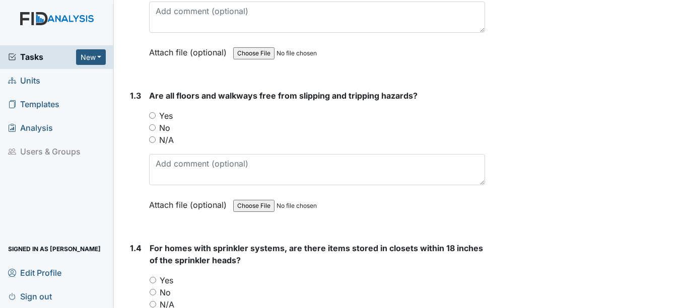
click at [165, 117] on label "Yes" at bounding box center [166, 116] width 14 height 12
click at [156, 117] on input "Yes" at bounding box center [152, 115] width 7 height 7
radio input "true"
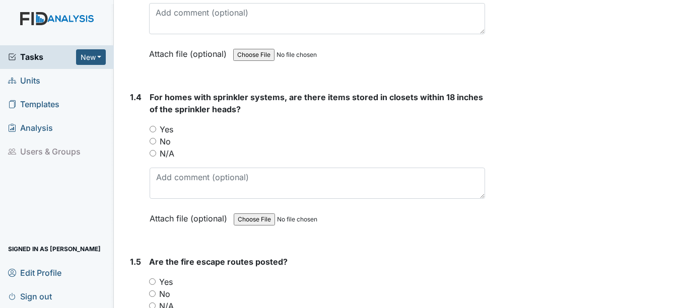
click at [169, 126] on label "Yes" at bounding box center [167, 129] width 14 height 12
click at [156, 126] on input "Yes" at bounding box center [152, 129] width 7 height 7
radio input "true"
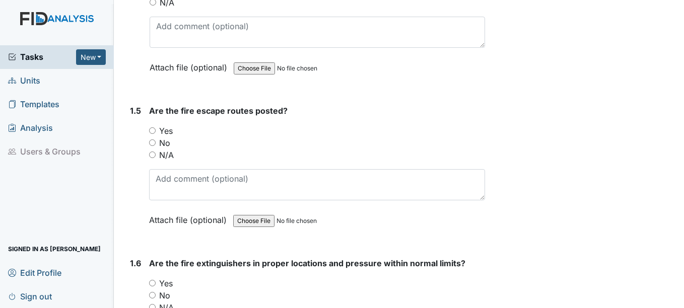
click at [167, 125] on label "Yes" at bounding box center [166, 131] width 14 height 12
click at [156, 127] on input "Yes" at bounding box center [152, 130] width 7 height 7
radio input "true"
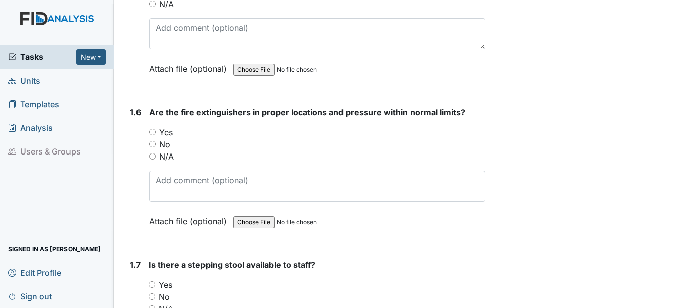
click at [166, 124] on div "Are the fire extinguishers in proper locations and pressure within normal limit…" at bounding box center [316, 170] width 335 height 128
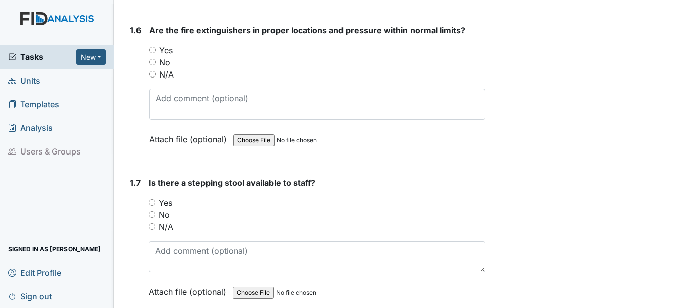
scroll to position [906, 0]
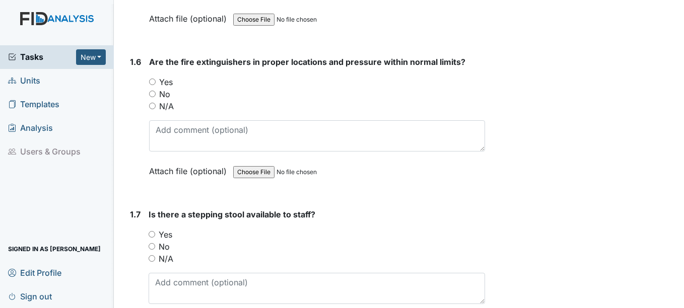
click at [167, 81] on label "Yes" at bounding box center [166, 82] width 14 height 12
click at [156, 81] on input "Yes" at bounding box center [152, 82] width 7 height 7
radio input "true"
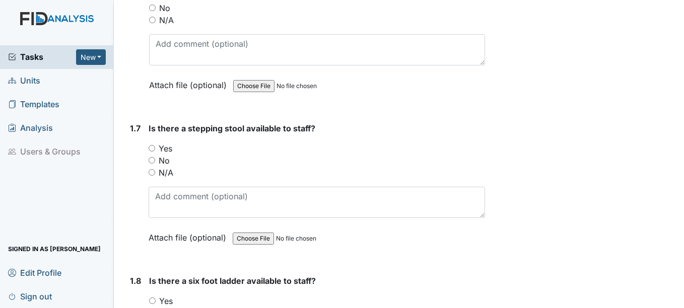
scroll to position [1007, 0]
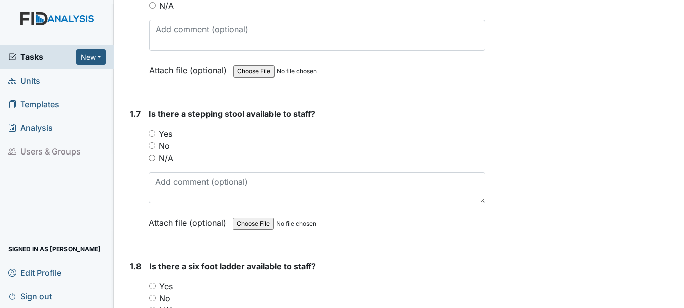
click at [170, 134] on label "Yes" at bounding box center [166, 134] width 14 height 12
click at [155, 134] on input "Yes" at bounding box center [151, 133] width 7 height 7
radio input "true"
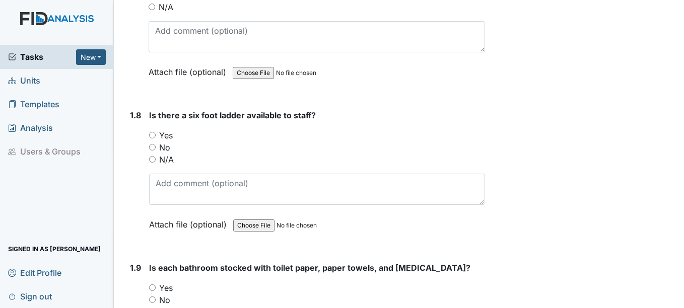
click at [169, 133] on label "Yes" at bounding box center [166, 135] width 14 height 12
click at [156, 133] on input "Yes" at bounding box center [152, 135] width 7 height 7
radio input "true"
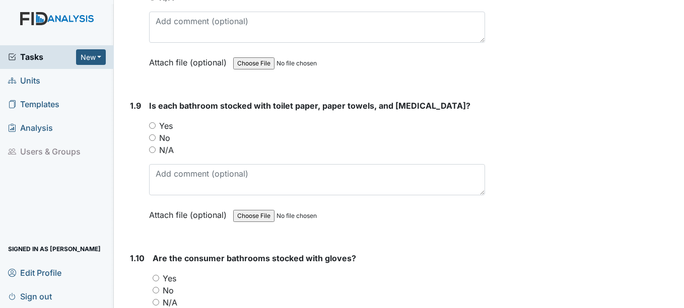
scroll to position [1359, 0]
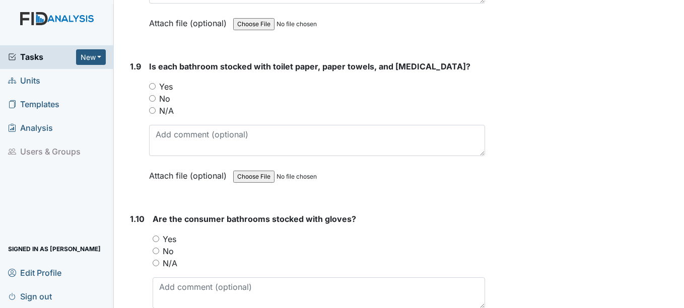
click at [167, 90] on label "Yes" at bounding box center [166, 87] width 14 height 12
click at [156, 90] on input "Yes" at bounding box center [152, 86] width 7 height 7
radio input "true"
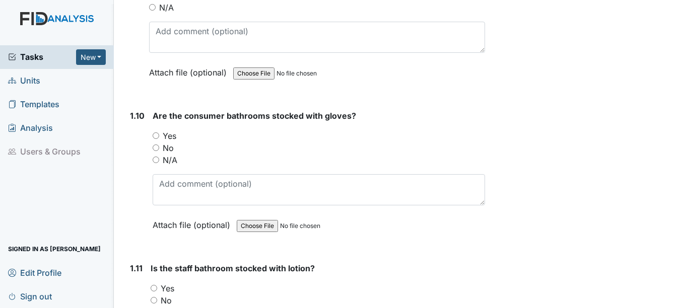
scroll to position [1510, 0]
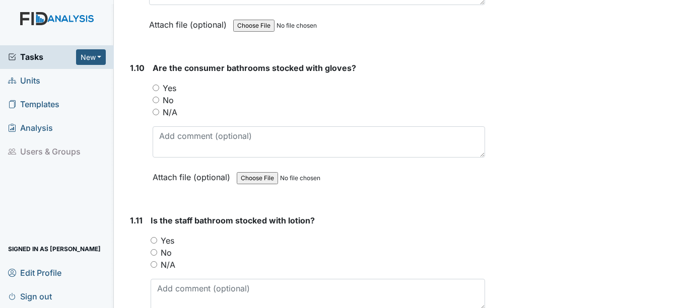
click at [164, 91] on label "Yes" at bounding box center [170, 88] width 14 height 12
click at [159, 91] on input "Yes" at bounding box center [156, 88] width 7 height 7
radio input "true"
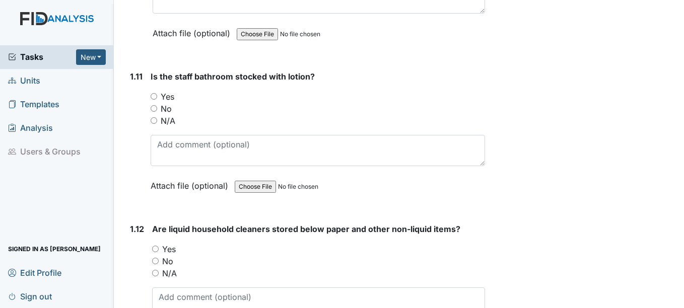
scroll to position [1661, 0]
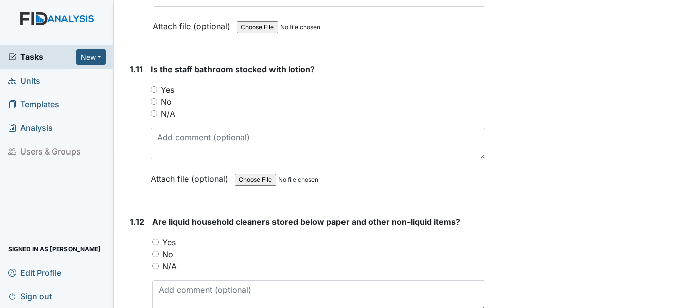
click at [165, 96] on label "No" at bounding box center [166, 102] width 11 height 12
click at [157, 98] on input "No" at bounding box center [153, 101] width 7 height 7
radio input "true"
click at [165, 92] on label "Yes" at bounding box center [168, 90] width 14 height 12
click at [157, 92] on input "Yes" at bounding box center [153, 89] width 7 height 7
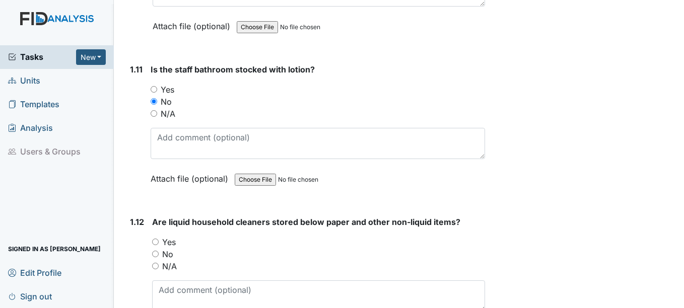
radio input "true"
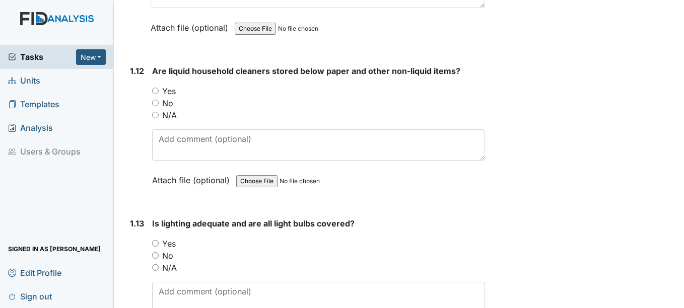
click at [165, 92] on label "Yes" at bounding box center [169, 91] width 14 height 12
click at [159, 92] on input "Yes" at bounding box center [155, 91] width 7 height 7
radio input "true"
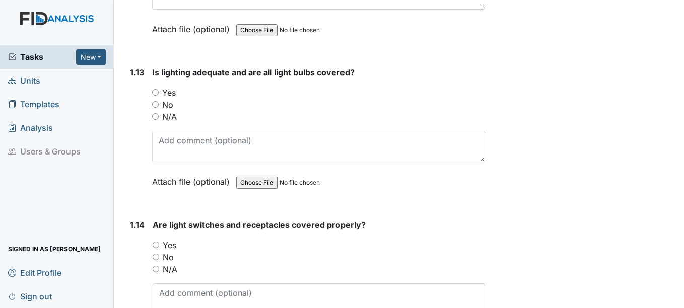
click at [165, 92] on label "Yes" at bounding box center [169, 93] width 14 height 12
click at [159, 92] on input "Yes" at bounding box center [155, 92] width 7 height 7
radio input "true"
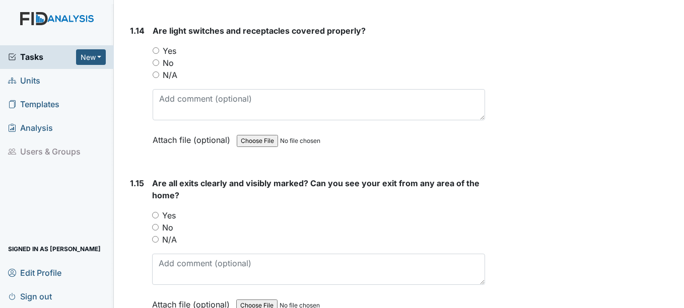
scroll to position [2164, 0]
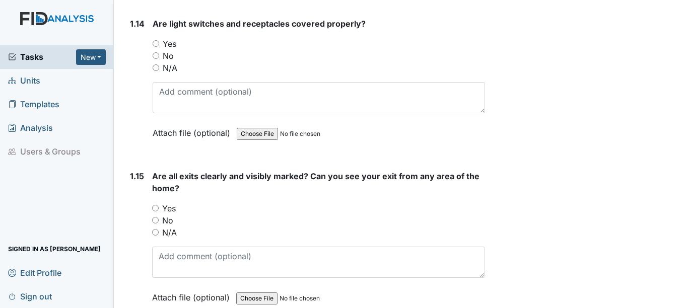
click at [169, 46] on label "Yes" at bounding box center [170, 44] width 14 height 12
click at [159, 46] on input "Yes" at bounding box center [156, 43] width 7 height 7
radio input "true"
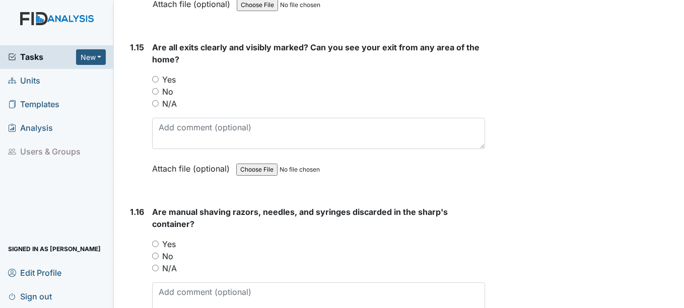
scroll to position [2315, 0]
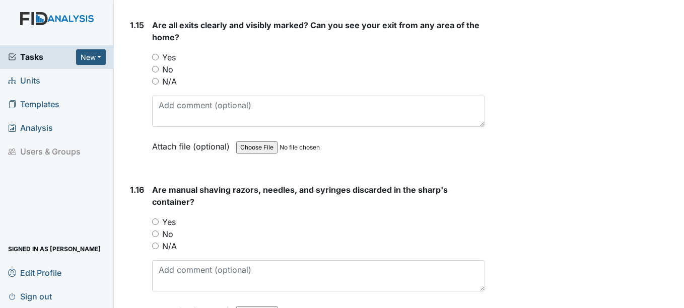
click at [166, 55] on label "Yes" at bounding box center [169, 57] width 14 height 12
click at [159, 55] on input "Yes" at bounding box center [155, 57] width 7 height 7
radio input "true"
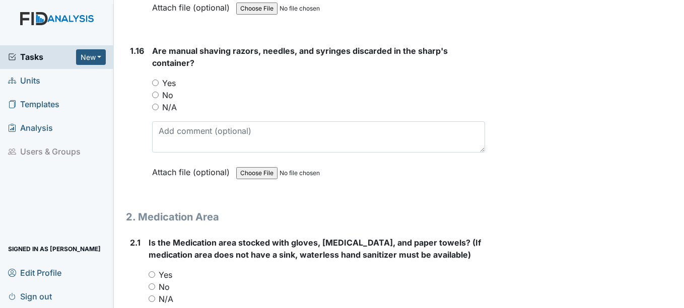
scroll to position [2466, 0]
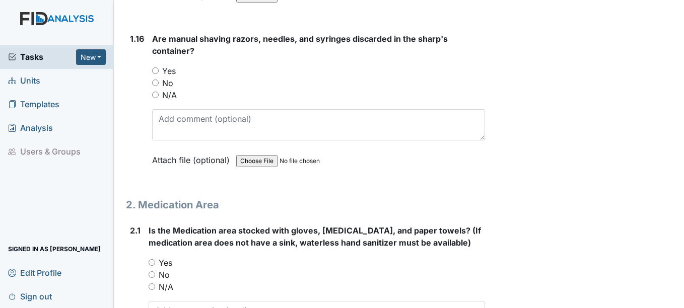
click at [166, 55] on span "Are manual shaving razors, needles, and syringes discarded in the sharp's conta…" at bounding box center [299, 45] width 295 height 22
click at [169, 68] on label "Yes" at bounding box center [169, 71] width 14 height 12
click at [159, 68] on input "Yes" at bounding box center [155, 70] width 7 height 7
radio input "true"
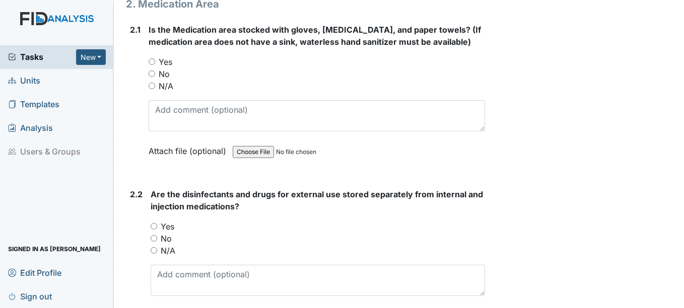
scroll to position [2668, 0]
click at [167, 60] on label "Yes" at bounding box center [166, 61] width 14 height 12
click at [155, 60] on input "Yes" at bounding box center [151, 61] width 7 height 7
radio input "true"
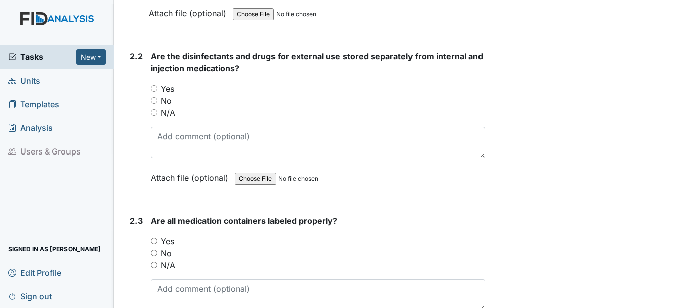
scroll to position [2819, 0]
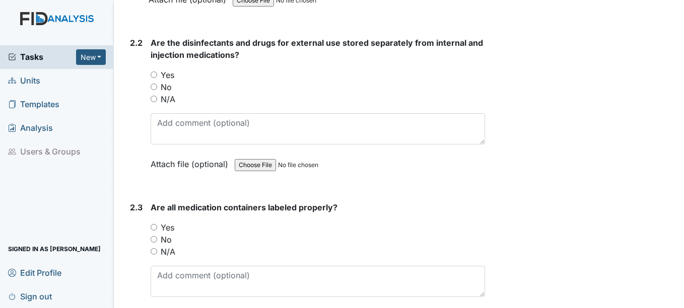
click at [162, 78] on label "Yes" at bounding box center [168, 75] width 14 height 12
click at [157, 78] on input "Yes" at bounding box center [153, 74] width 7 height 7
radio input "true"
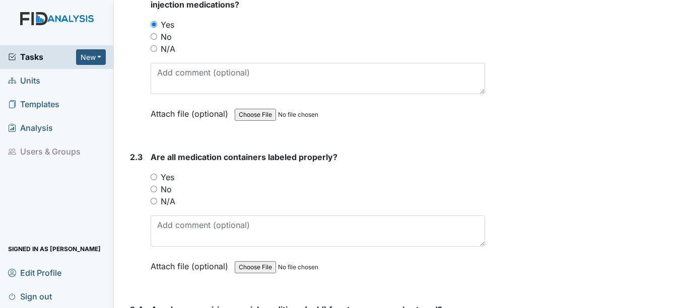
click at [171, 184] on label "No" at bounding box center [166, 189] width 11 height 12
click at [157, 186] on input "No" at bounding box center [153, 189] width 7 height 7
radio input "true"
click at [168, 177] on label "Yes" at bounding box center [168, 177] width 14 height 12
click at [157, 177] on input "Yes" at bounding box center [153, 177] width 7 height 7
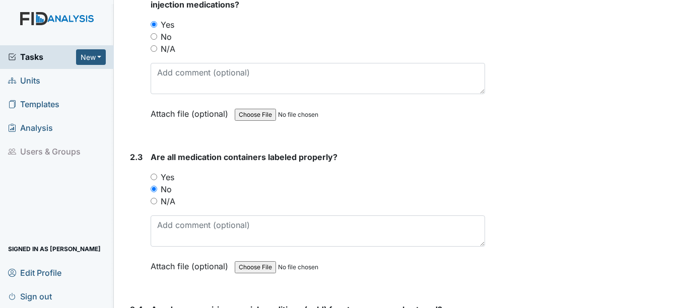
radio input "true"
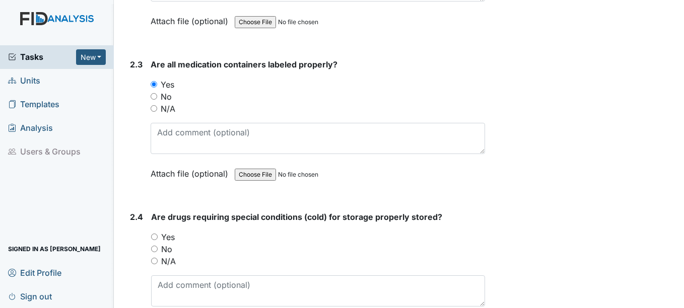
scroll to position [2970, 0]
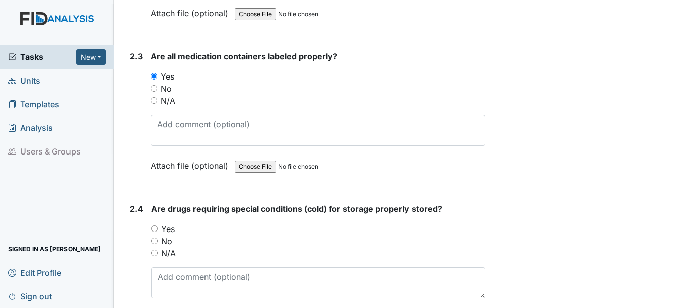
click at [169, 226] on label "Yes" at bounding box center [168, 229] width 14 height 12
click at [158, 226] on input "Yes" at bounding box center [154, 228] width 7 height 7
radio input "true"
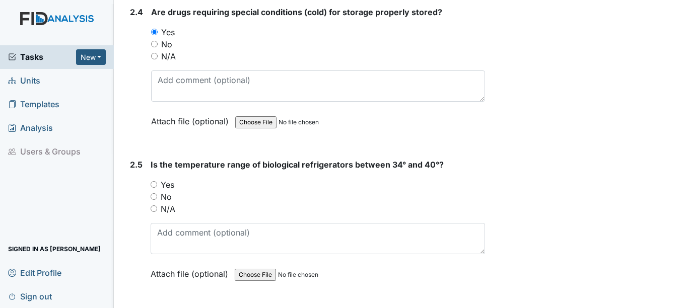
scroll to position [3171, 0]
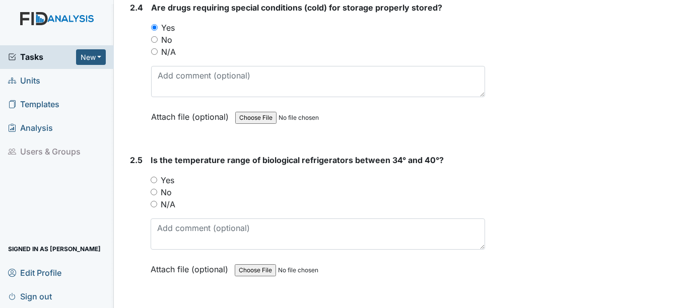
click at [168, 175] on label "Yes" at bounding box center [168, 180] width 14 height 12
click at [157, 177] on input "Yes" at bounding box center [153, 180] width 7 height 7
radio input "true"
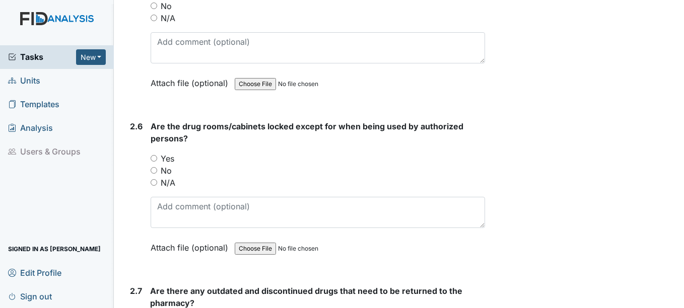
scroll to position [3372, 0]
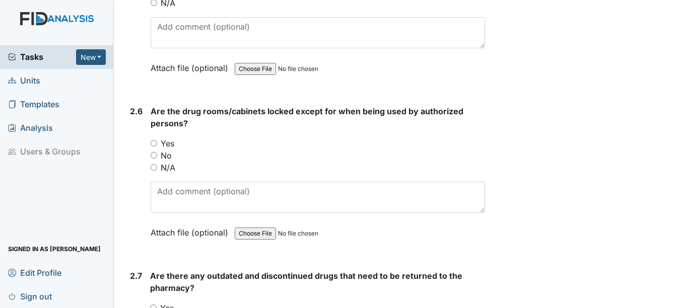
click at [171, 143] on label "Yes" at bounding box center [168, 143] width 14 height 12
click at [157, 143] on input "Yes" at bounding box center [153, 143] width 7 height 7
radio input "true"
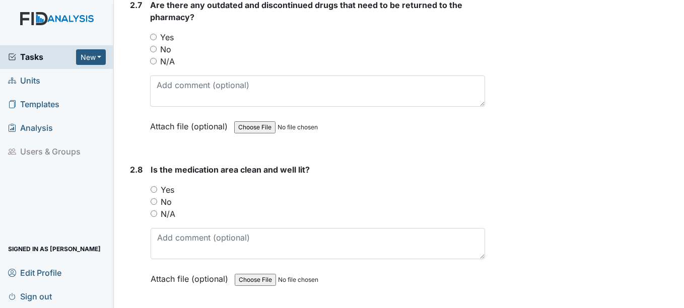
scroll to position [3624, 0]
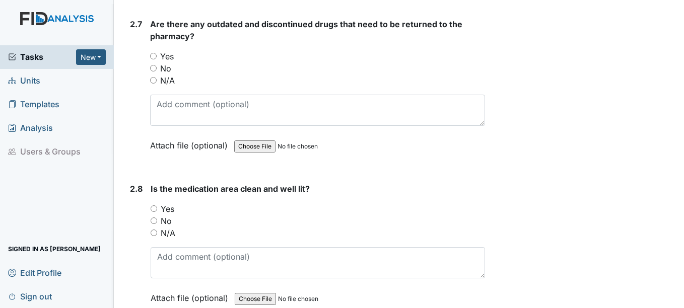
click at [159, 64] on div "No" at bounding box center [317, 68] width 334 height 12
click at [163, 69] on label "No" at bounding box center [165, 68] width 11 height 12
click at [157, 69] on input "No" at bounding box center [153, 68] width 7 height 7
radio input "true"
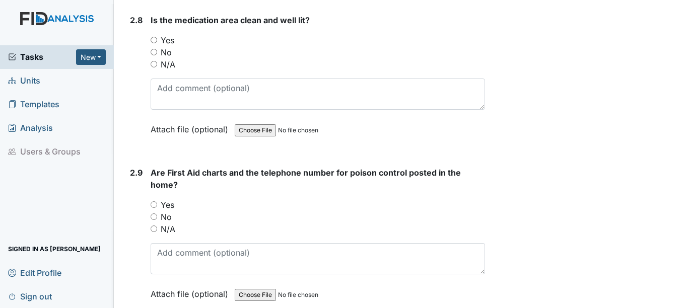
scroll to position [3775, 0]
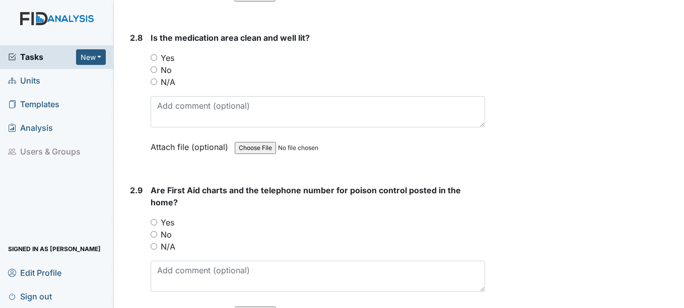
click at [172, 51] on div "Is the medication area clean and well lit? You must select one of the below opt…" at bounding box center [317, 96] width 334 height 128
click at [170, 55] on label "Yes" at bounding box center [168, 58] width 14 height 12
click at [157, 55] on input "Yes" at bounding box center [153, 57] width 7 height 7
radio input "true"
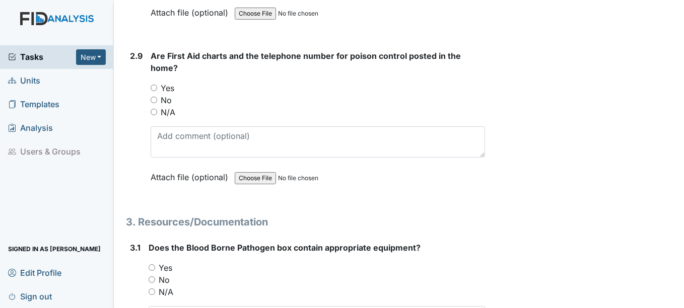
scroll to position [3926, 0]
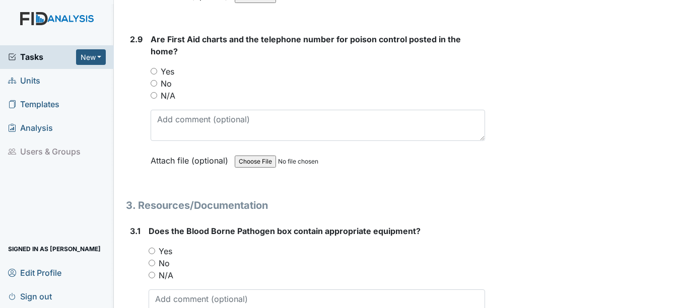
click at [170, 63] on div "Are First Aid charts and the telephone number for poison control posted in the …" at bounding box center [317, 103] width 334 height 140
click at [172, 67] on label "Yes" at bounding box center [168, 71] width 14 height 12
click at [157, 68] on input "Yes" at bounding box center [153, 71] width 7 height 7
radio input "true"
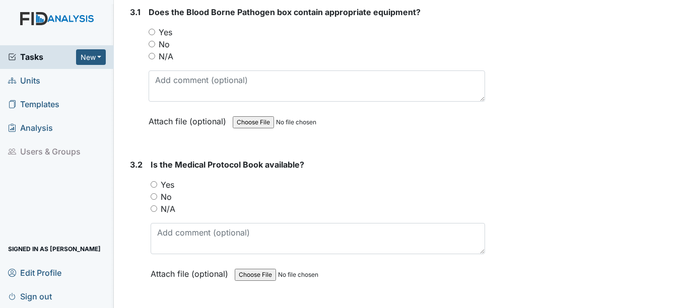
scroll to position [4127, 0]
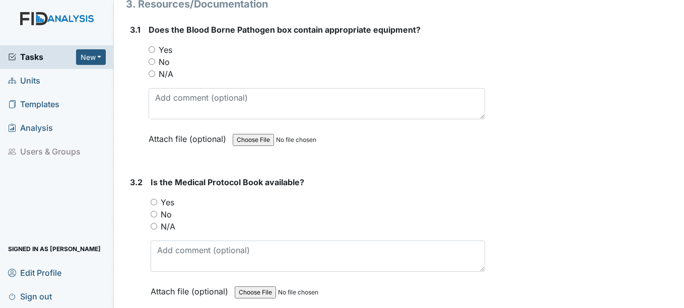
click at [170, 46] on label "Yes" at bounding box center [166, 50] width 14 height 12
click at [155, 46] on input "Yes" at bounding box center [151, 49] width 7 height 7
radio input "true"
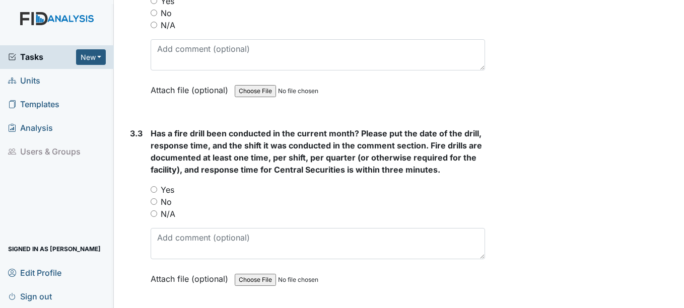
scroll to position [4278, 0]
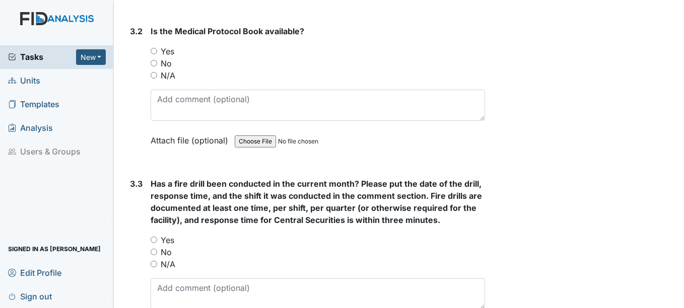
click at [164, 53] on label "Yes" at bounding box center [168, 51] width 14 height 12
click at [157, 53] on input "Yes" at bounding box center [153, 51] width 7 height 7
radio input "true"
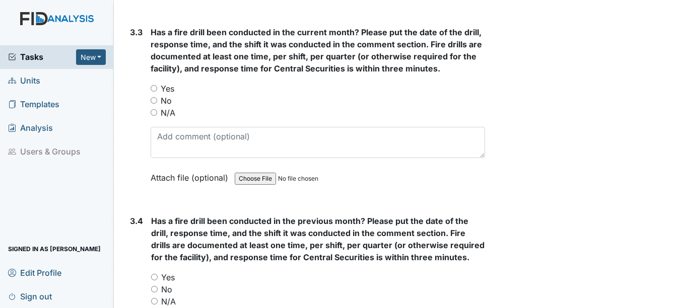
scroll to position [4429, 0]
click at [169, 82] on div "Has a fire drill been conducted in the current month? Please put the date of th…" at bounding box center [317, 109] width 334 height 165
click at [174, 91] on label "Yes" at bounding box center [168, 89] width 14 height 12
click at [157, 91] on input "Yes" at bounding box center [153, 89] width 7 height 7
radio input "true"
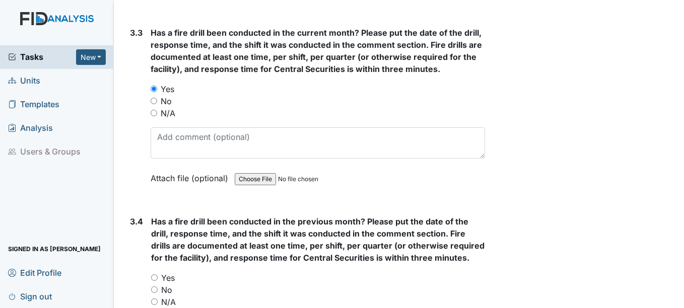
click at [174, 88] on label "Yes" at bounding box center [168, 89] width 14 height 12
click at [157, 88] on input "Yes" at bounding box center [153, 89] width 7 height 7
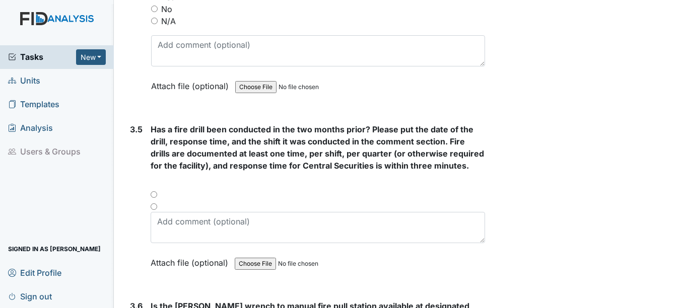
scroll to position [4530, 0]
